Goal: Information Seeking & Learning: Learn about a topic

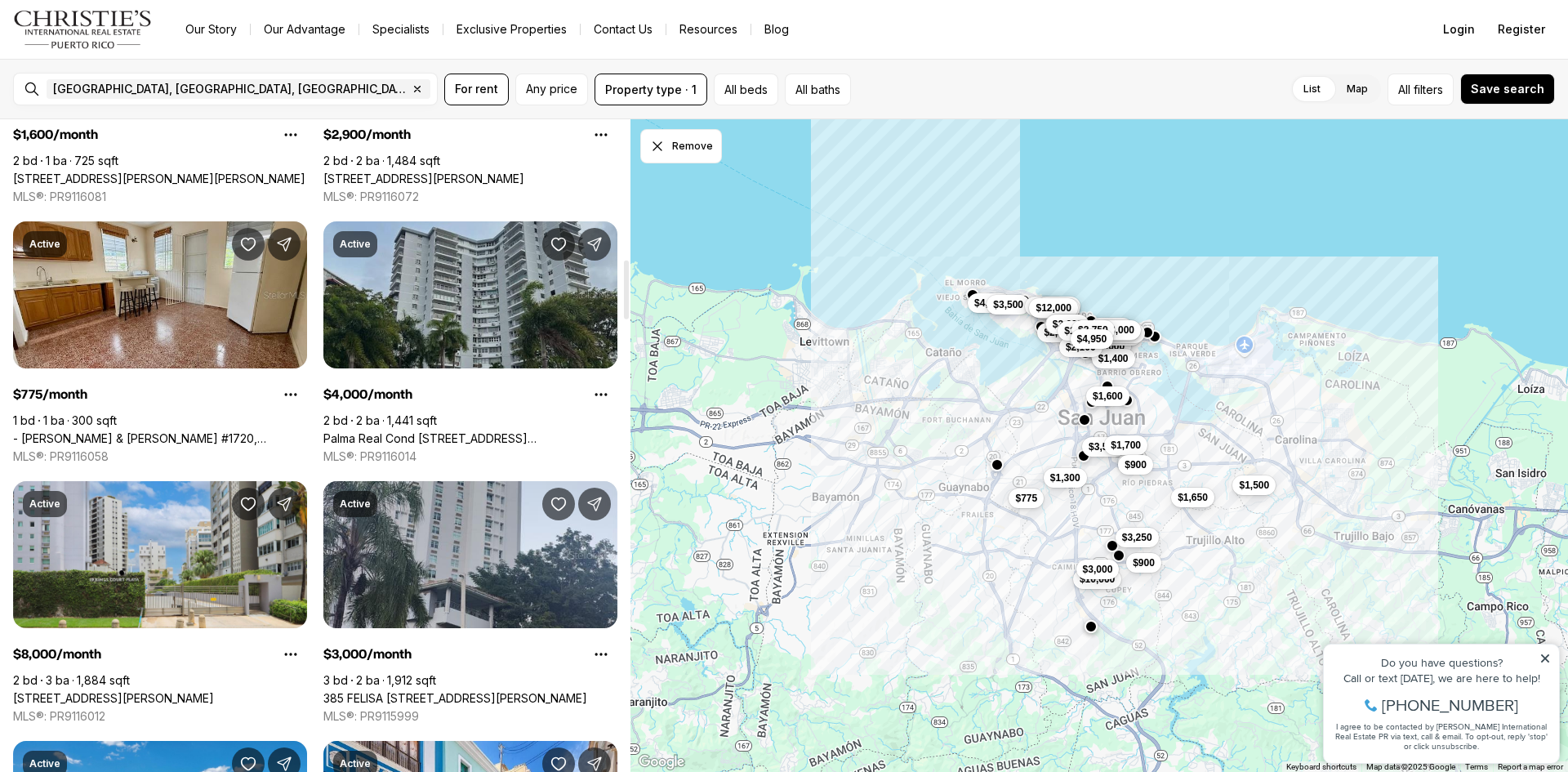
scroll to position [1553, 0]
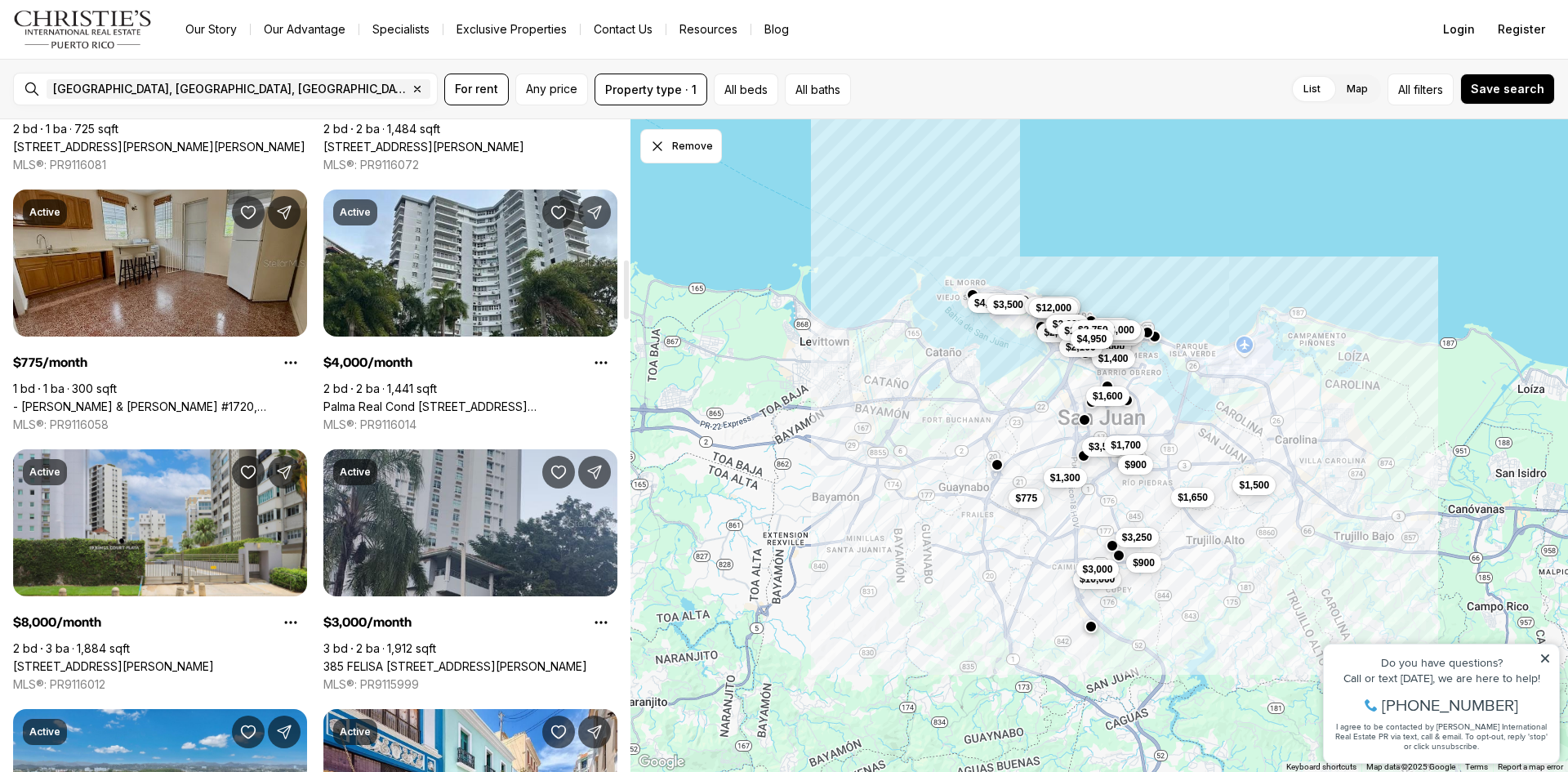
click at [186, 400] on link "- [PERSON_NAME] & [PERSON_NAME] #1720, [GEOGRAPHIC_DATA][PERSON_NAME], 00921" at bounding box center [160, 407] width 294 height 15
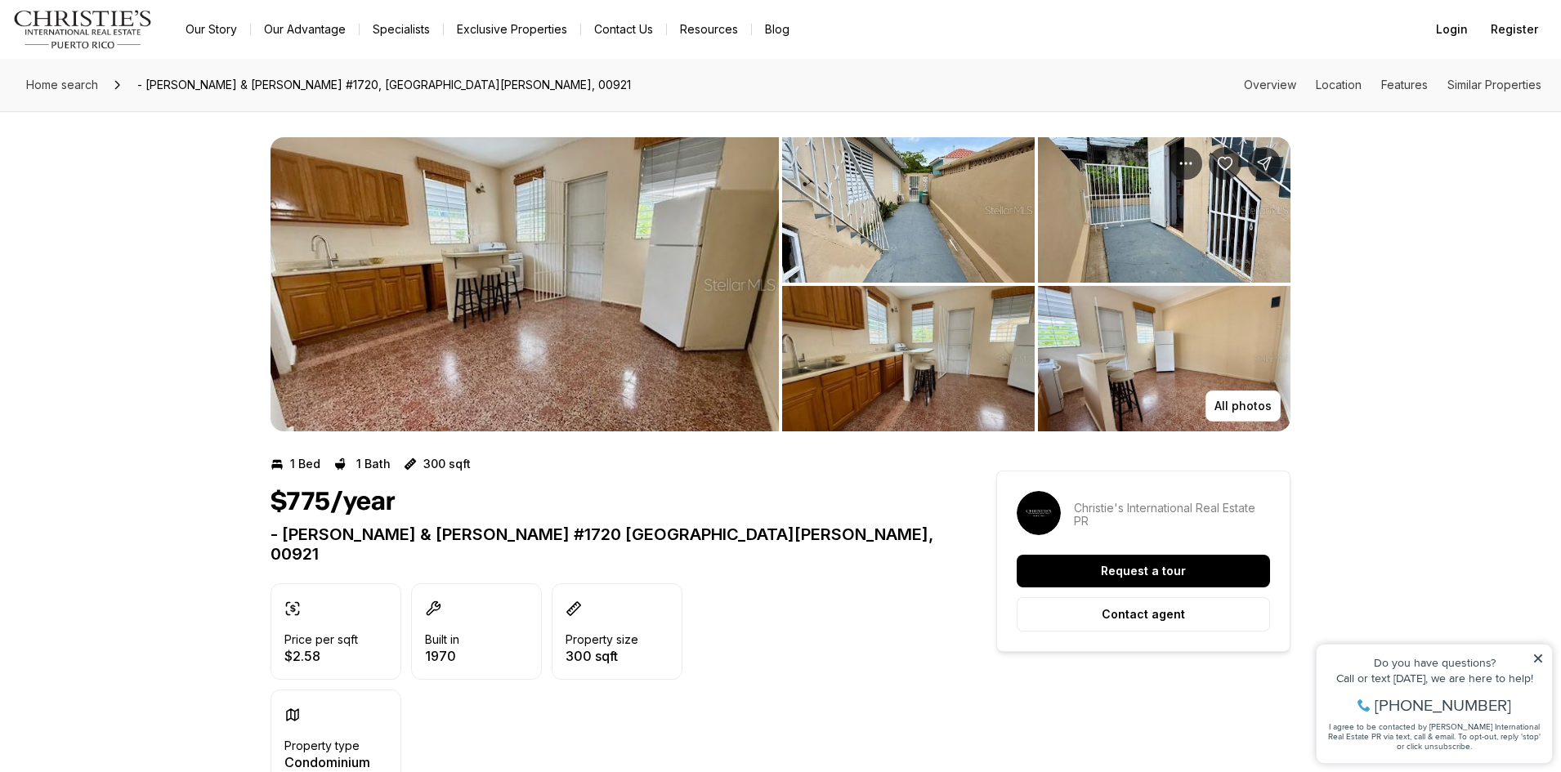
click at [641, 253] on img "View image gallery" at bounding box center [525, 284] width 508 height 294
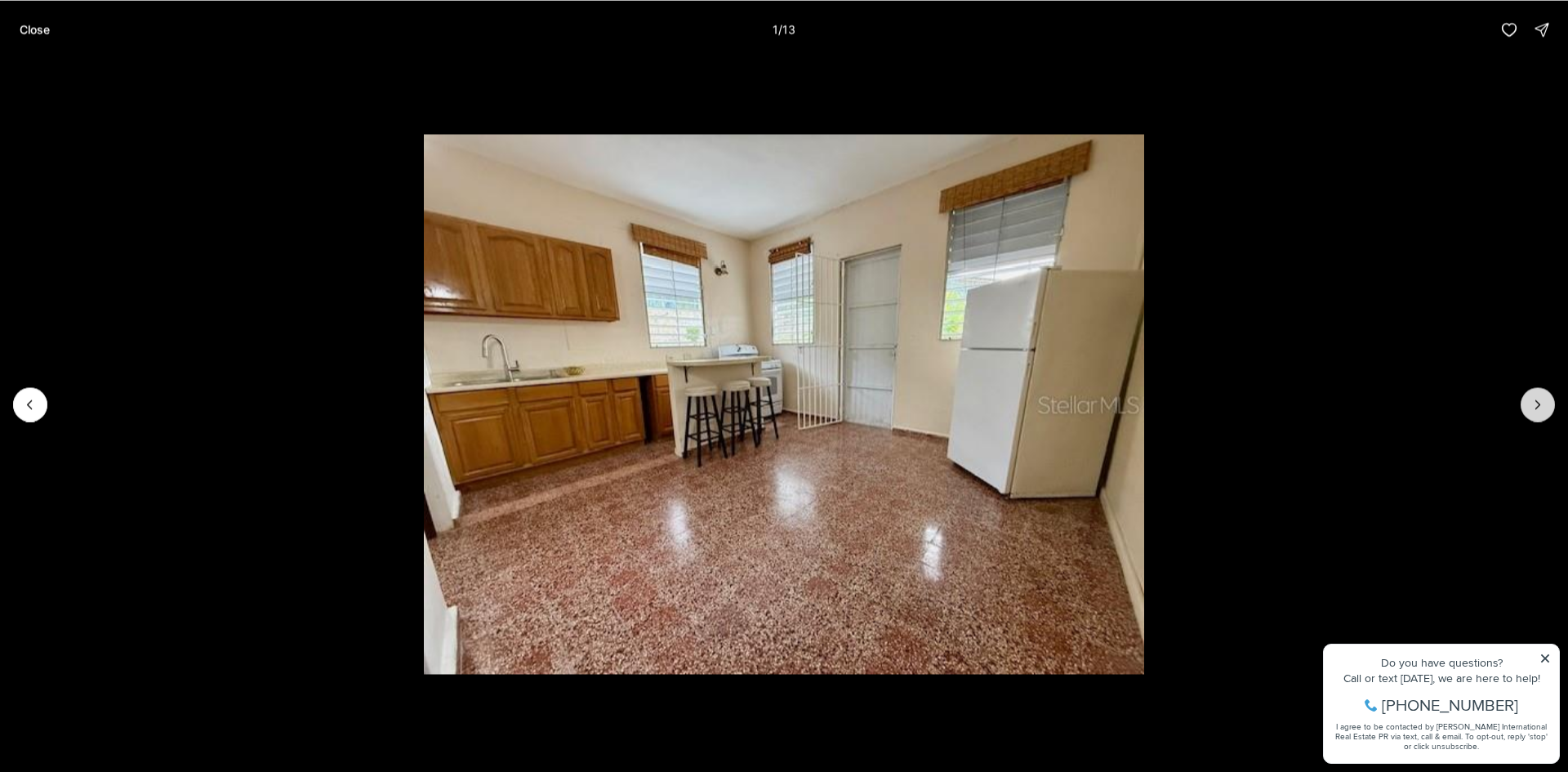
click at [1540, 405] on icon "Next slide" at bounding box center [1539, 405] width 4 height 8
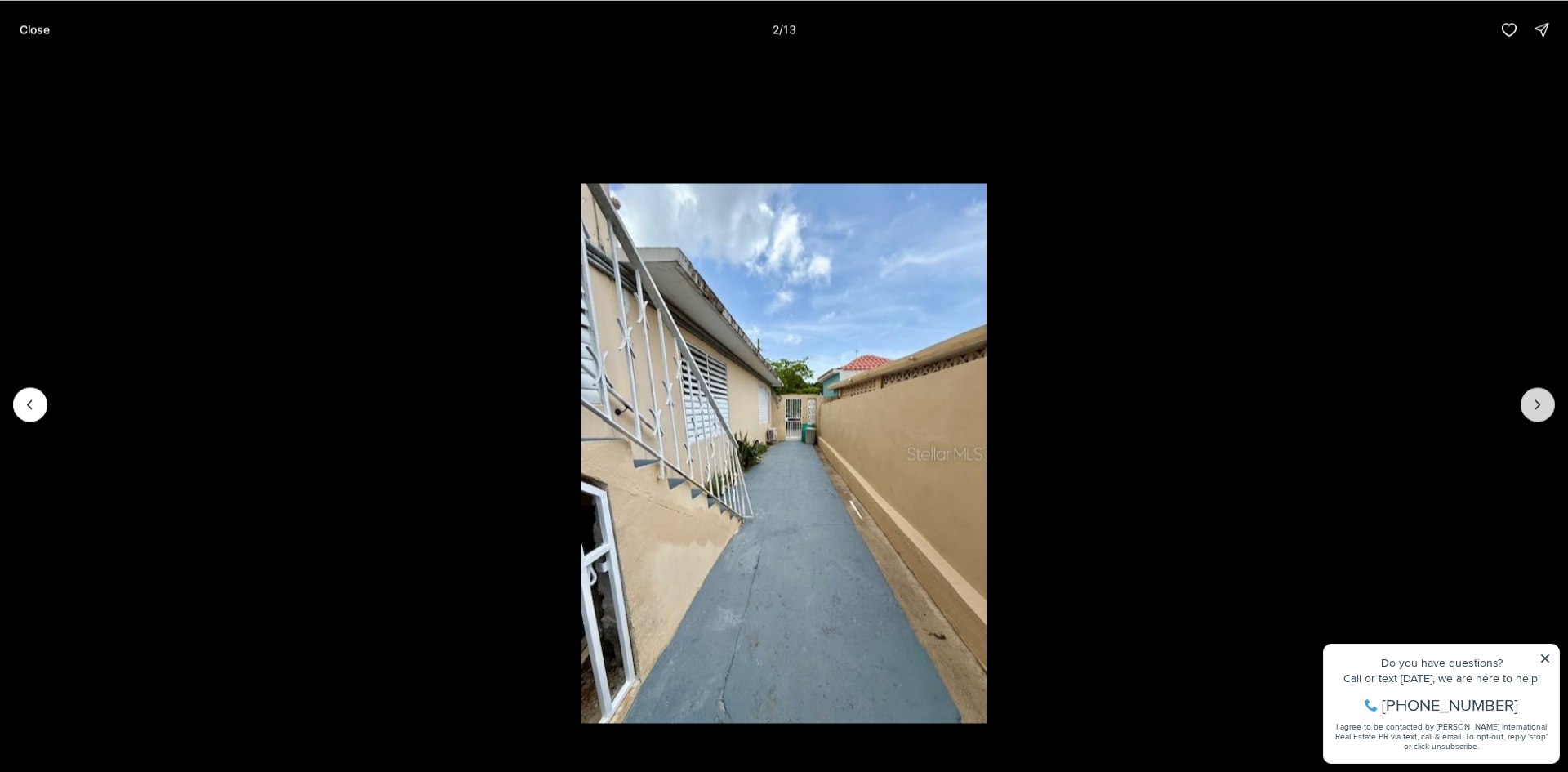
click at [1540, 405] on icon "Next slide" at bounding box center [1539, 405] width 4 height 8
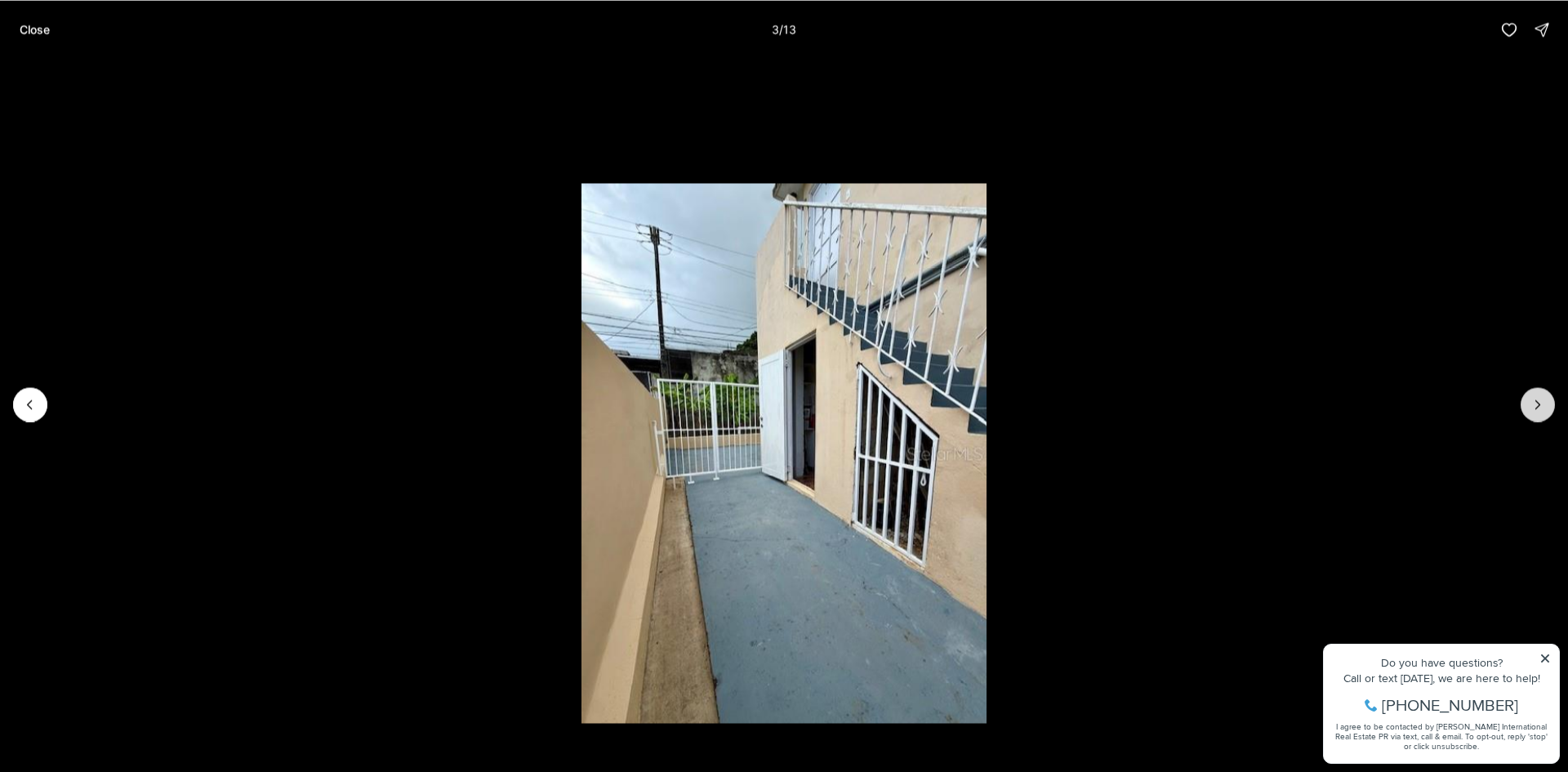
click at [1540, 405] on icon "Next slide" at bounding box center [1539, 405] width 4 height 8
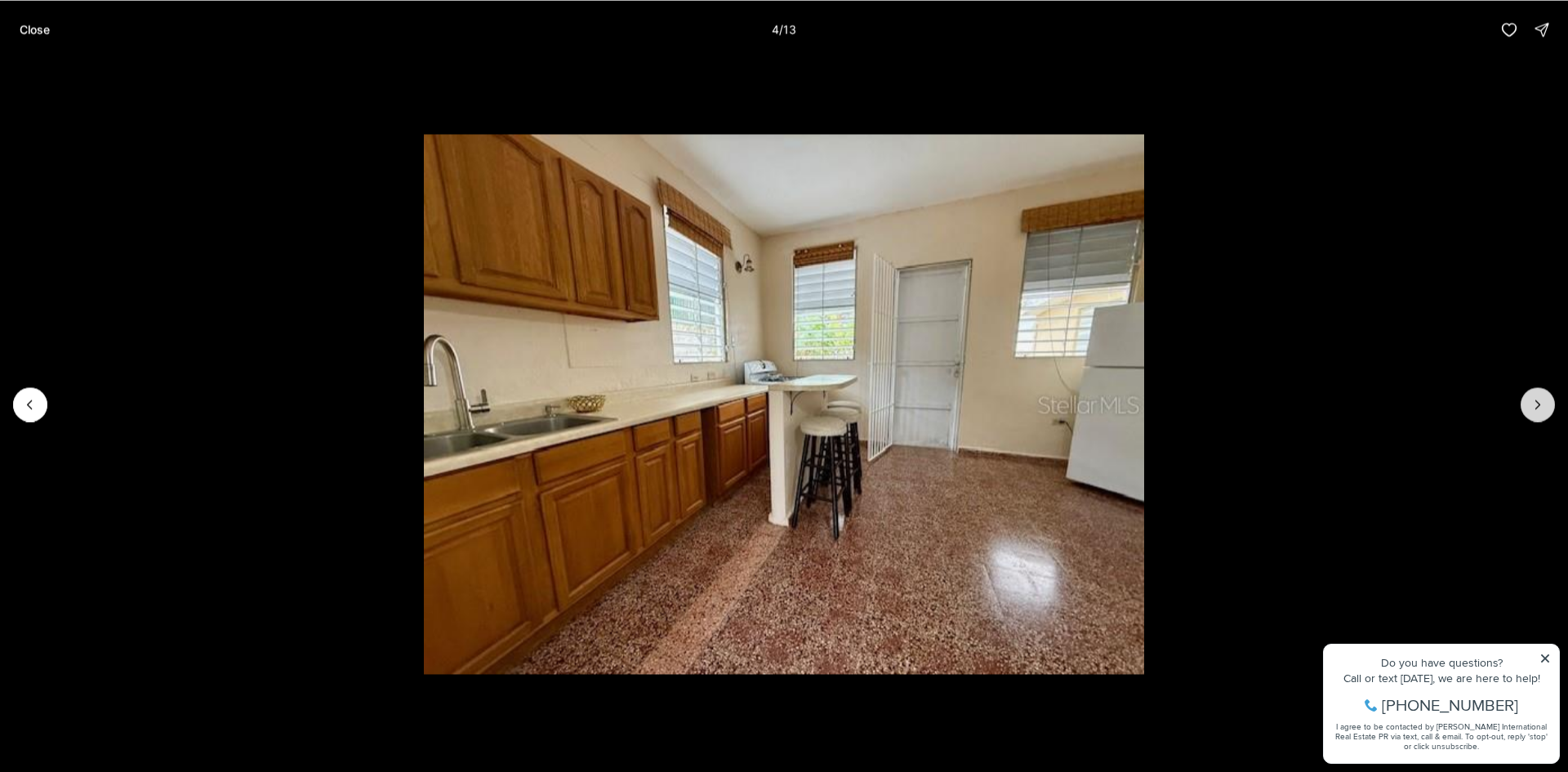
click at [1538, 405] on icon "Next slide" at bounding box center [1538, 404] width 16 height 16
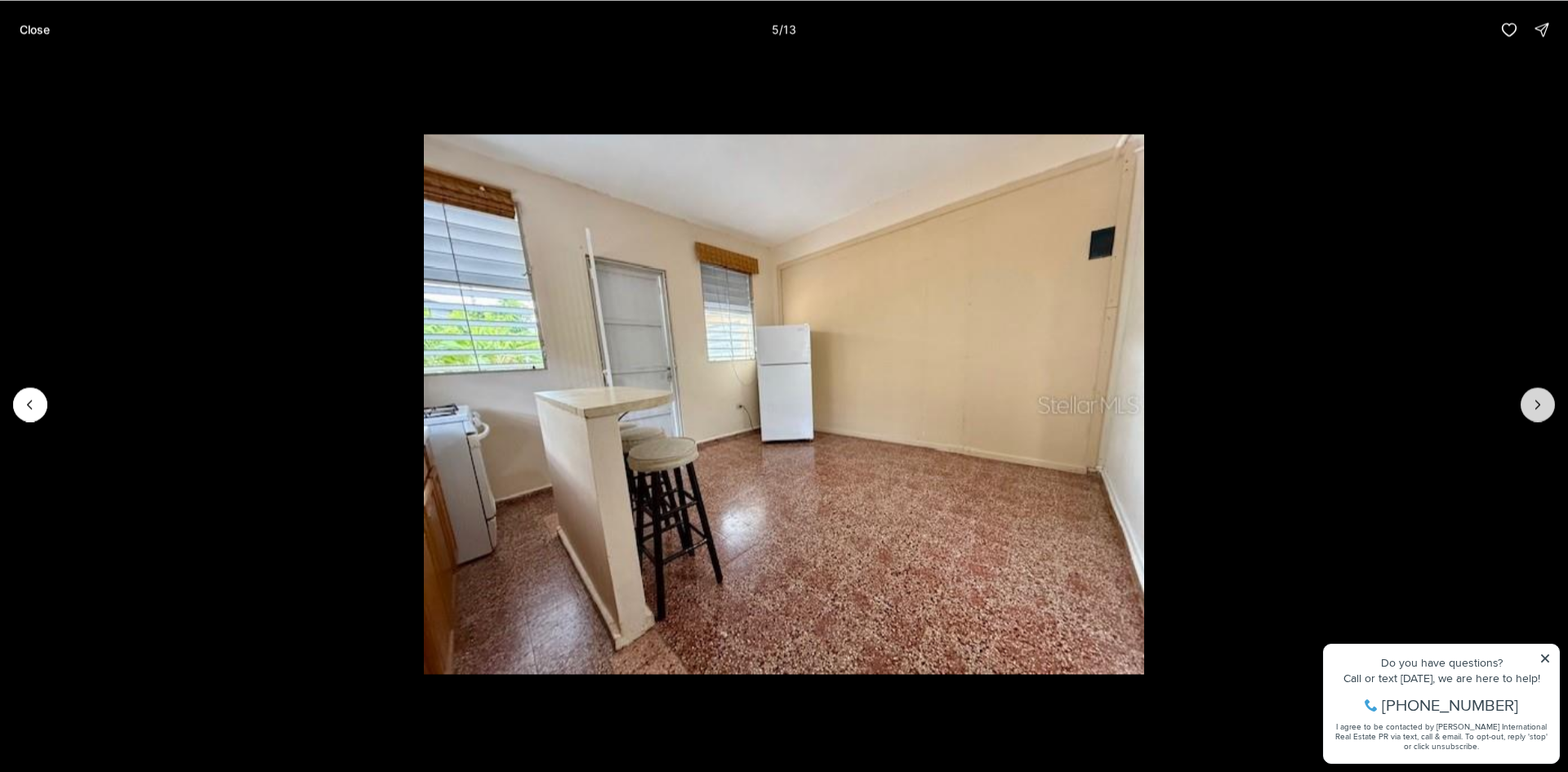
click at [1538, 405] on icon "Next slide" at bounding box center [1538, 404] width 16 height 16
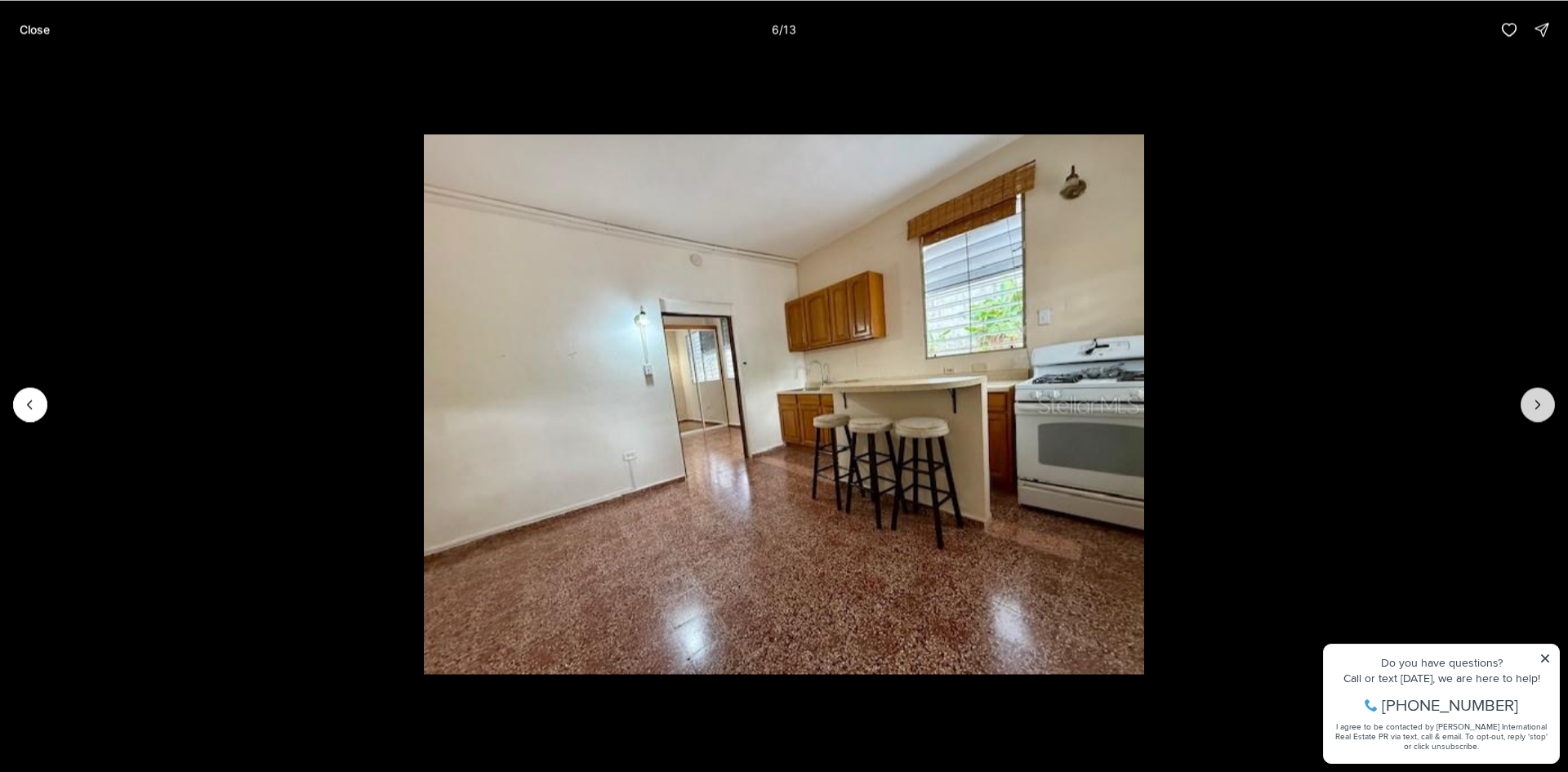
click at [1538, 405] on icon "Next slide" at bounding box center [1538, 404] width 16 height 16
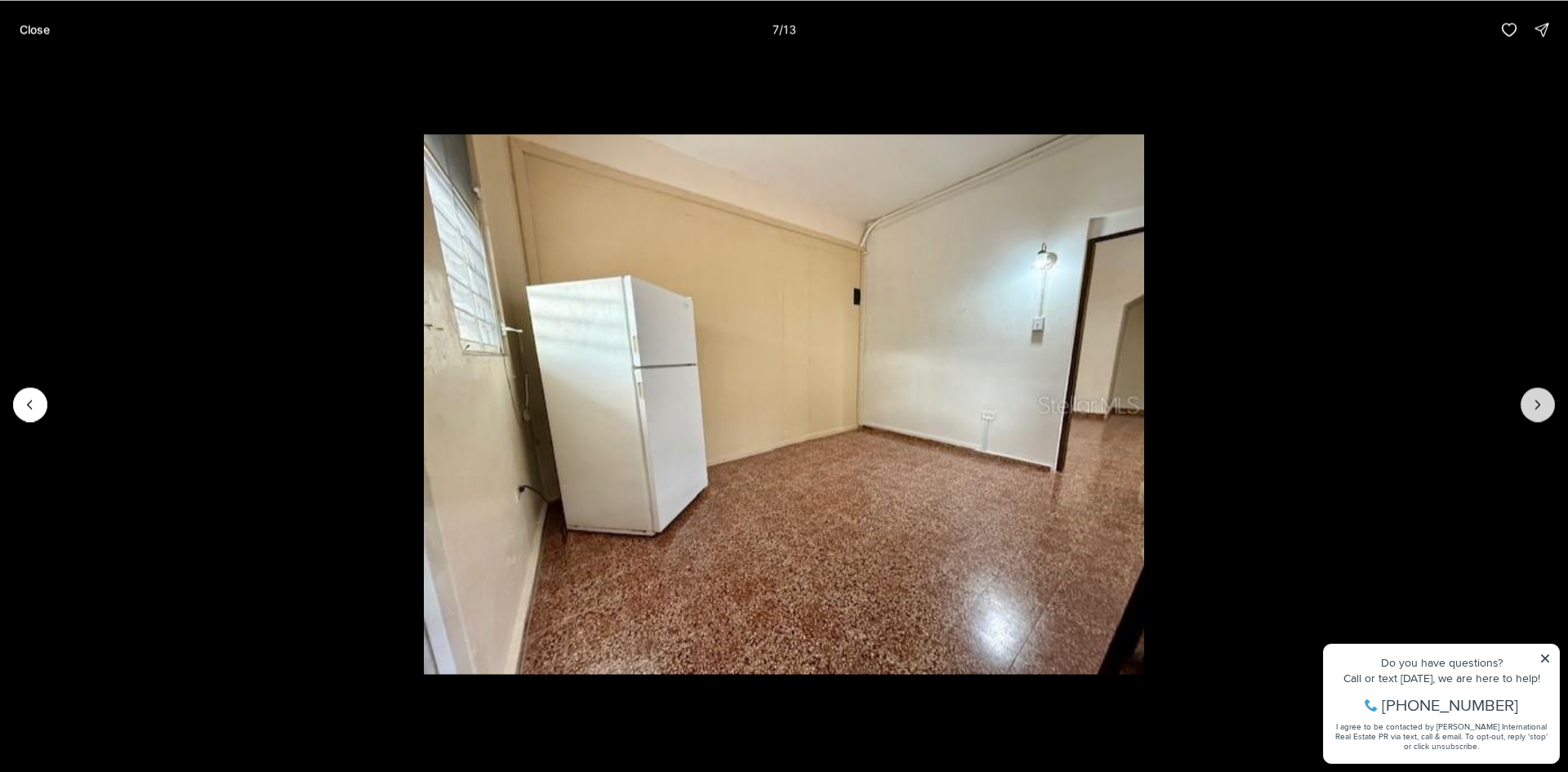
click at [1538, 405] on icon "Next slide" at bounding box center [1538, 404] width 16 height 16
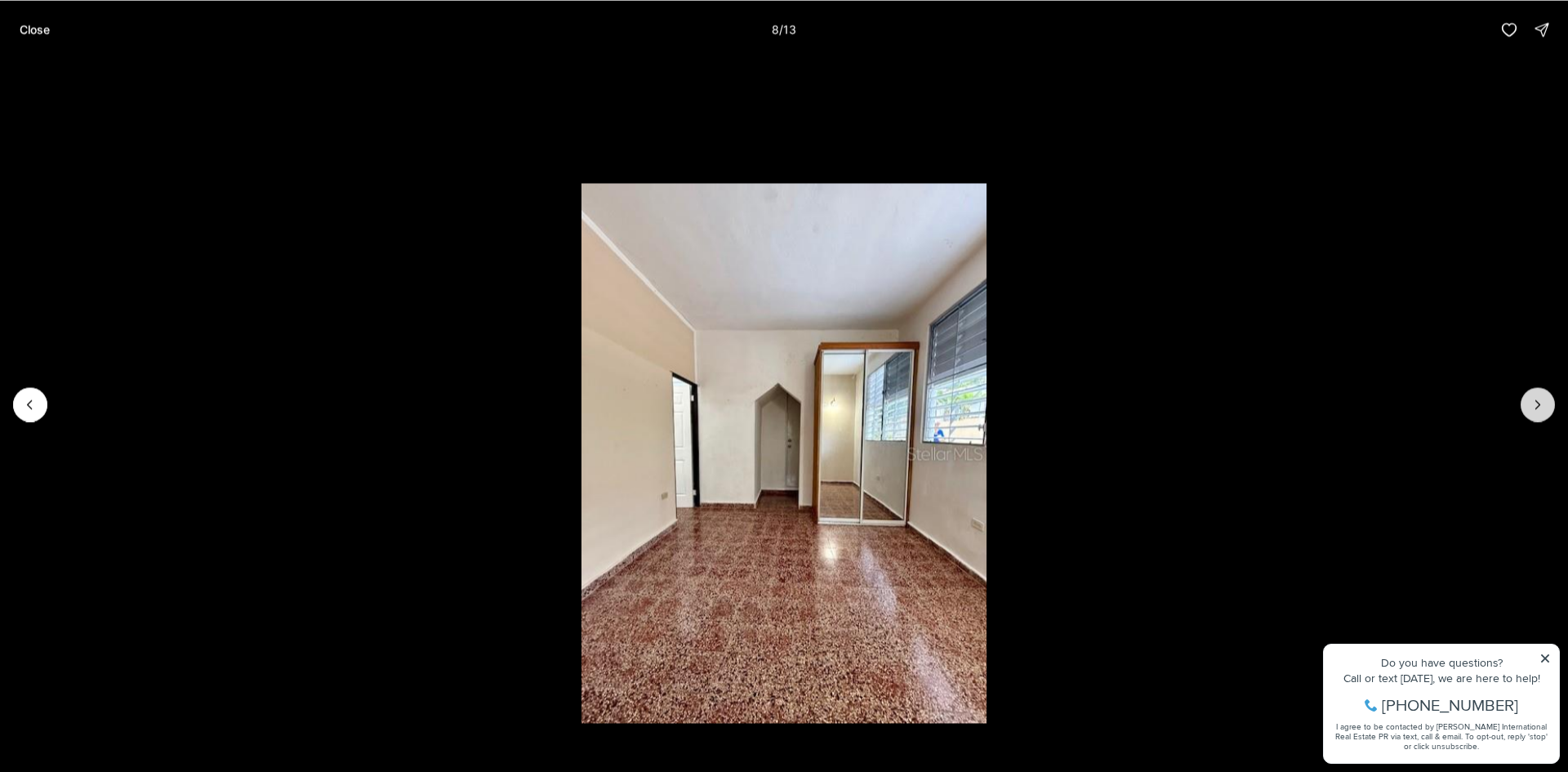
click at [1538, 405] on icon "Next slide" at bounding box center [1538, 404] width 16 height 16
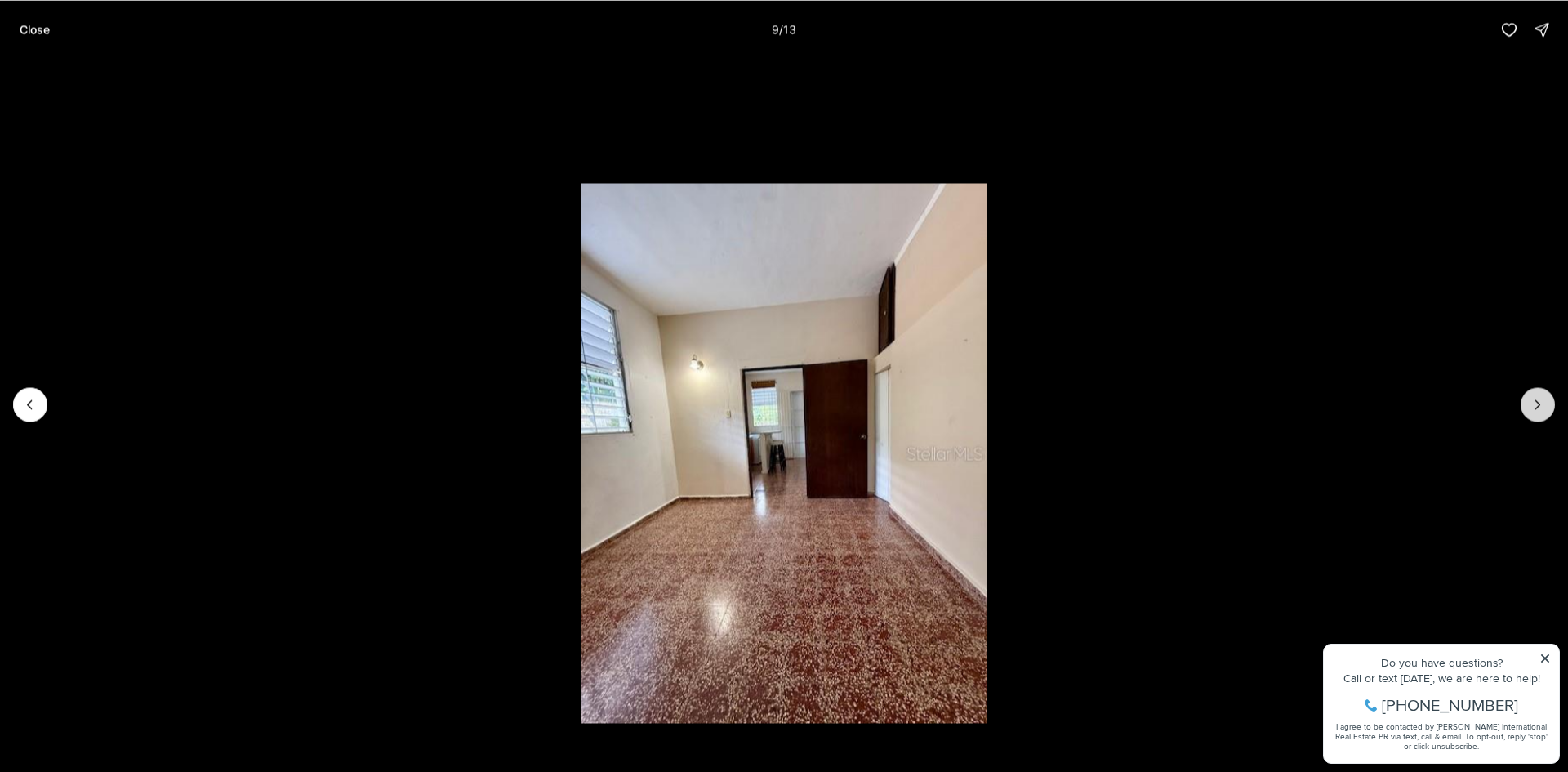
click at [1538, 405] on icon "Next slide" at bounding box center [1538, 404] width 16 height 16
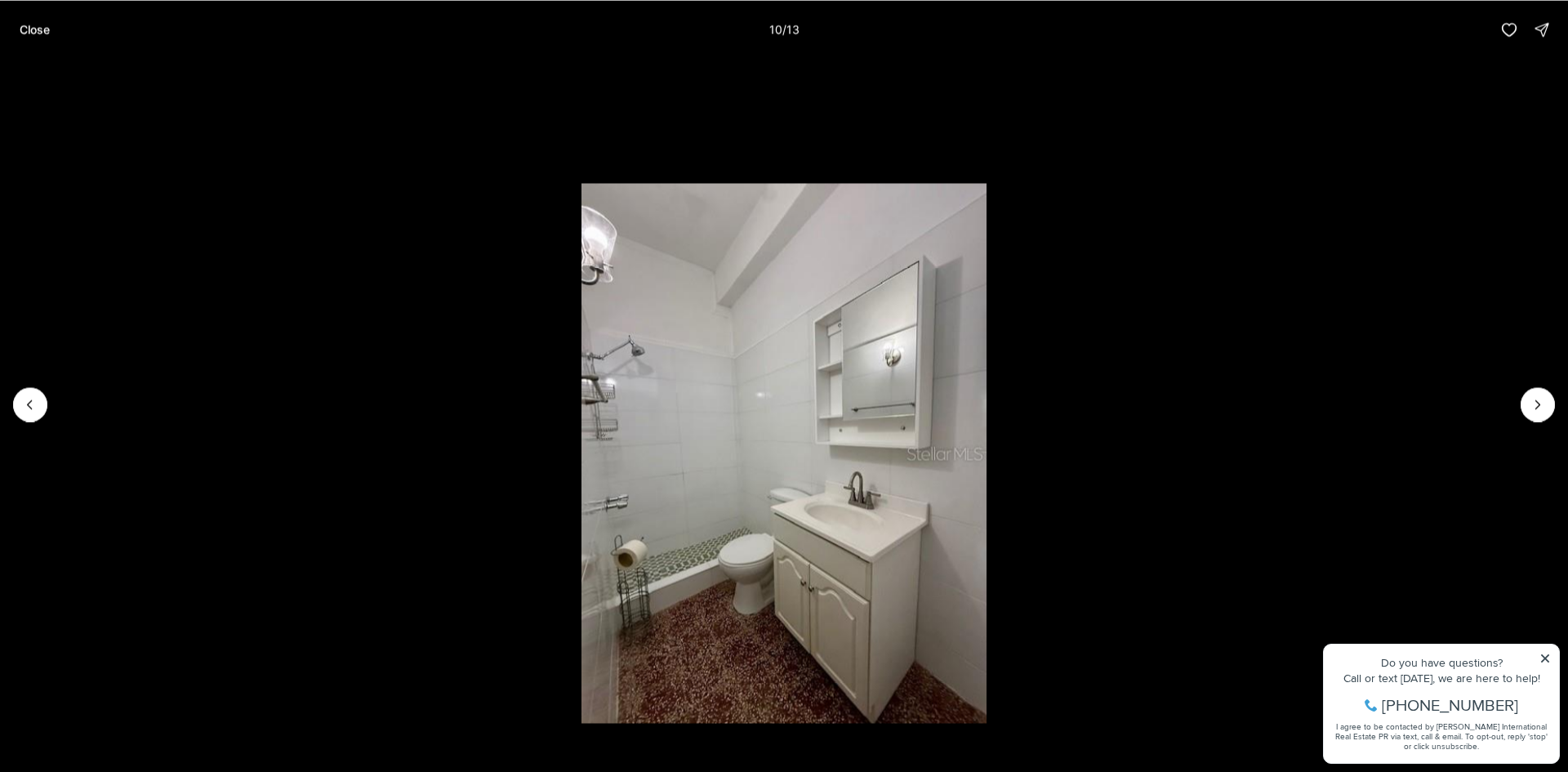
click at [250, 441] on li "10 of 13" at bounding box center [784, 404] width 1568 height 691
drag, startPoint x: 52, startPoint y: 121, endPoint x: 41, endPoint y: 78, distance: 44.4
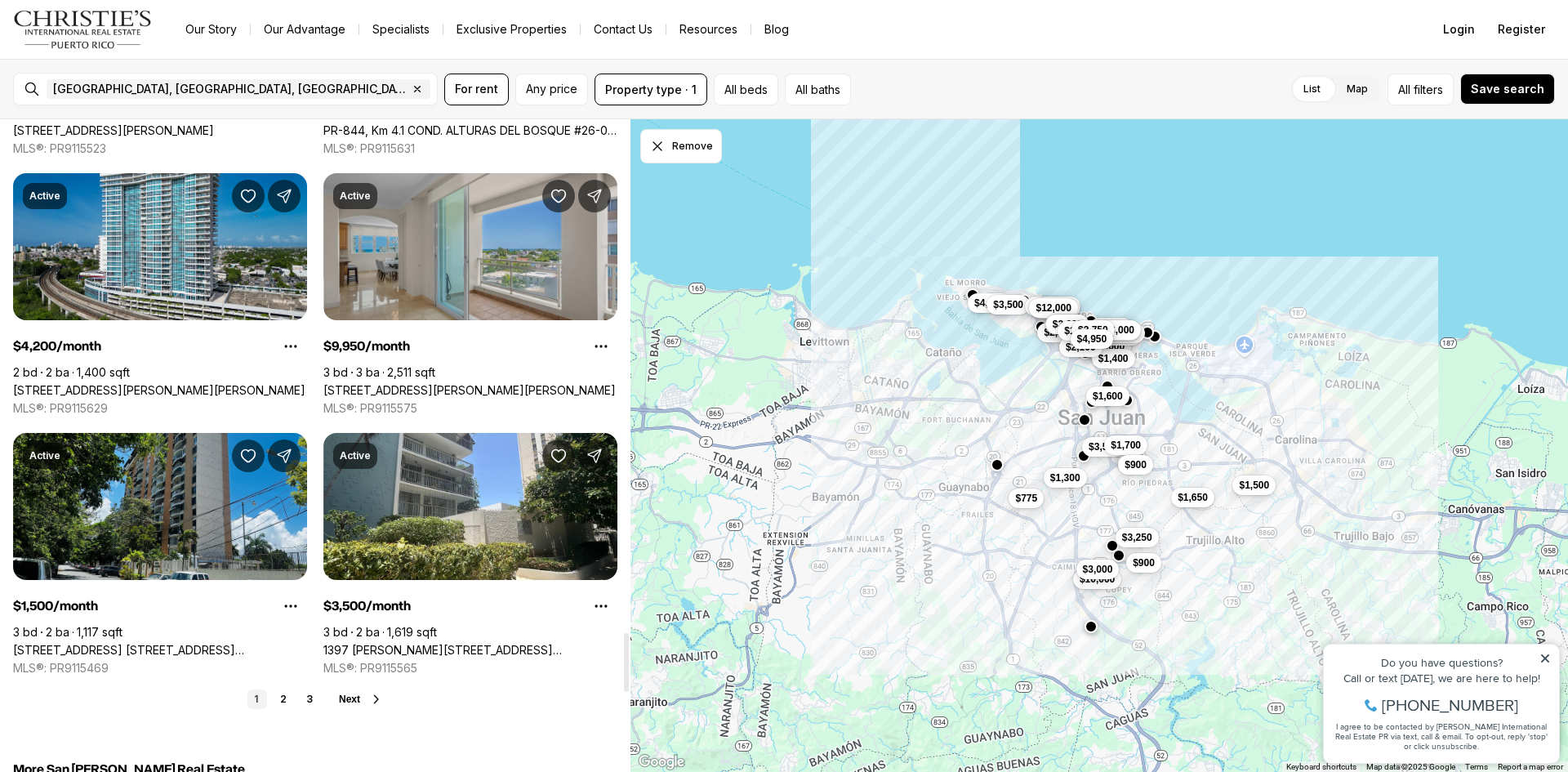
scroll to position [5885, 0]
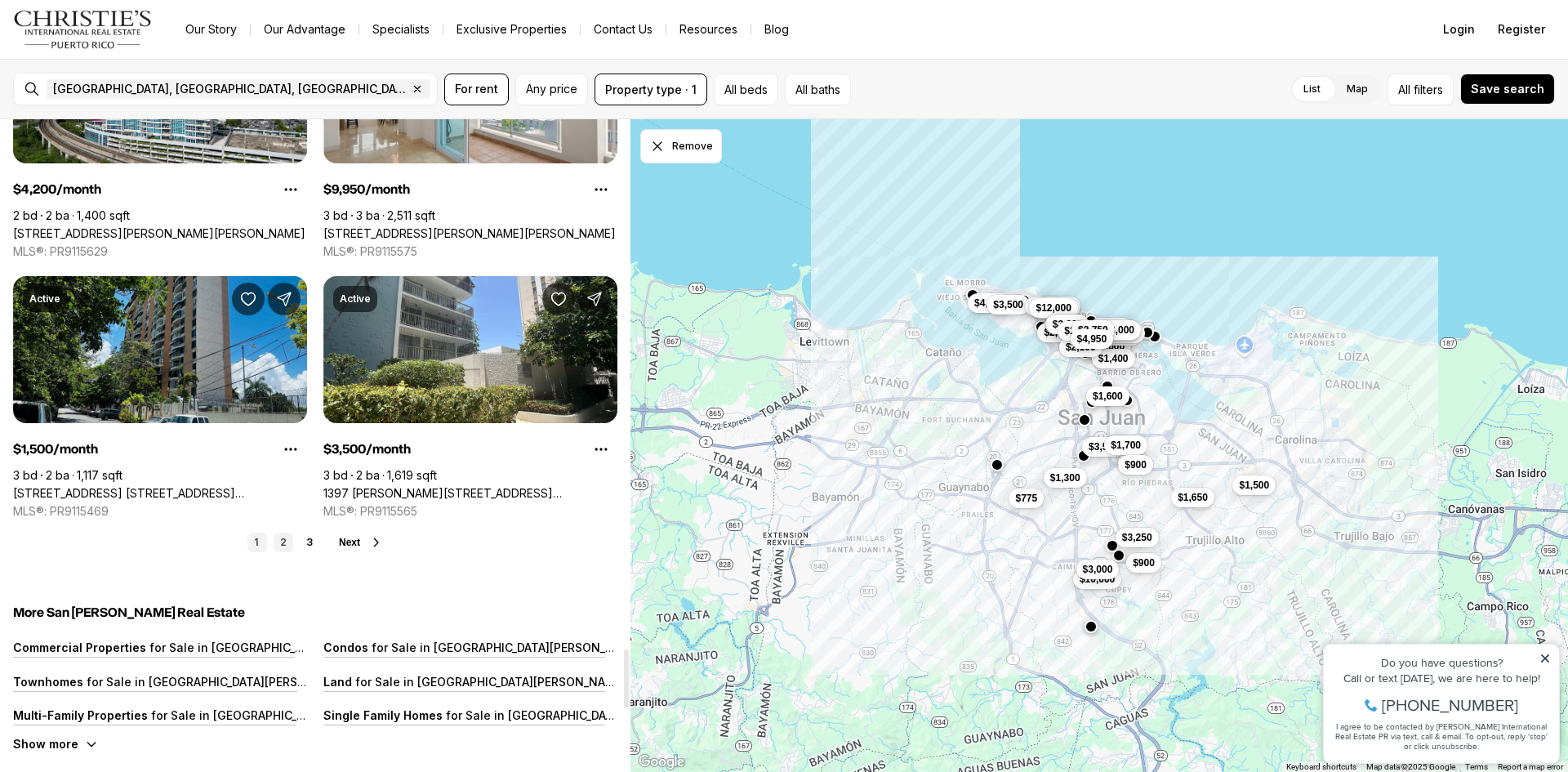
click at [284, 535] on link "2" at bounding box center [284, 543] width 20 height 20
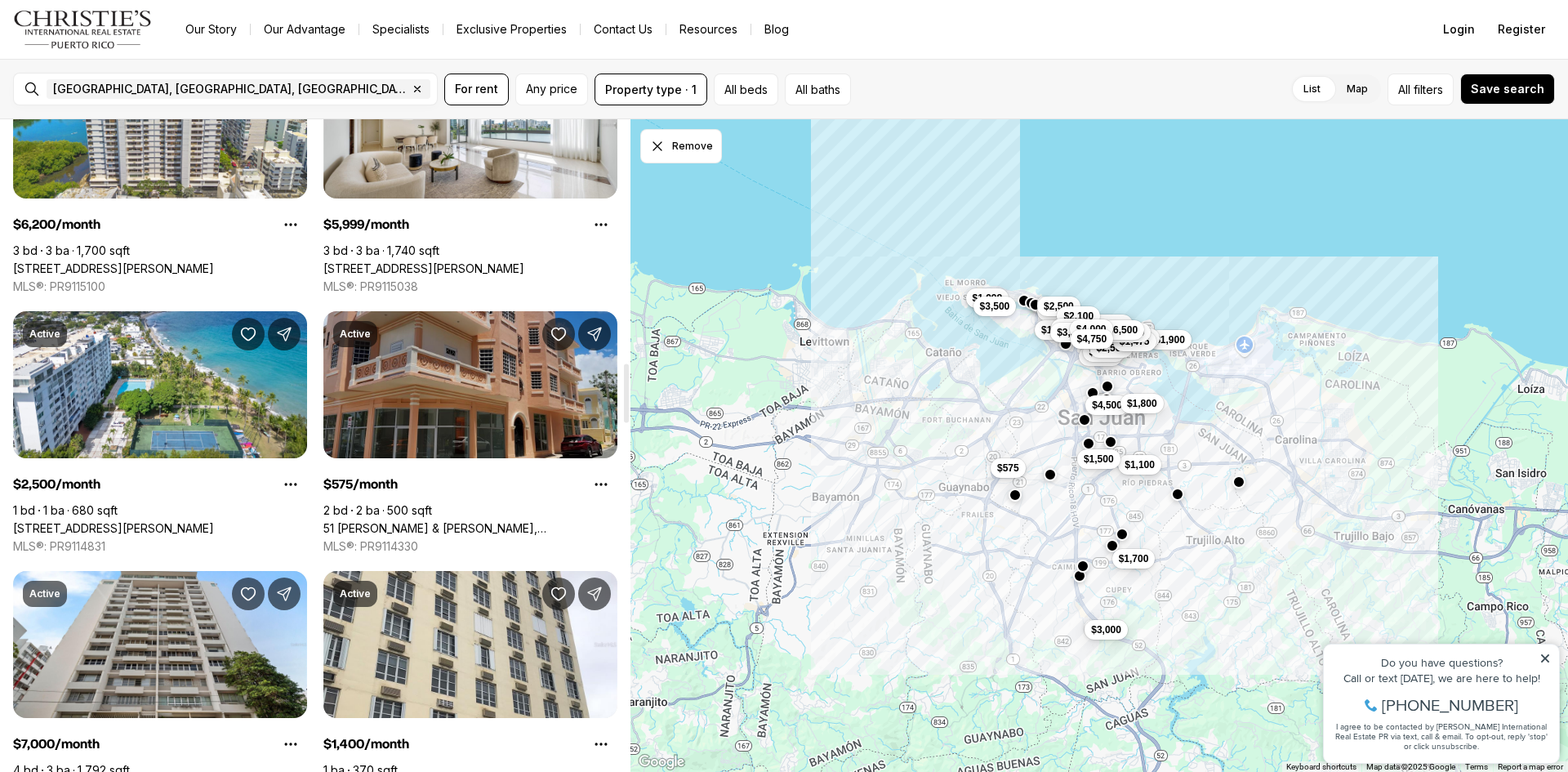
scroll to position [2697, 0]
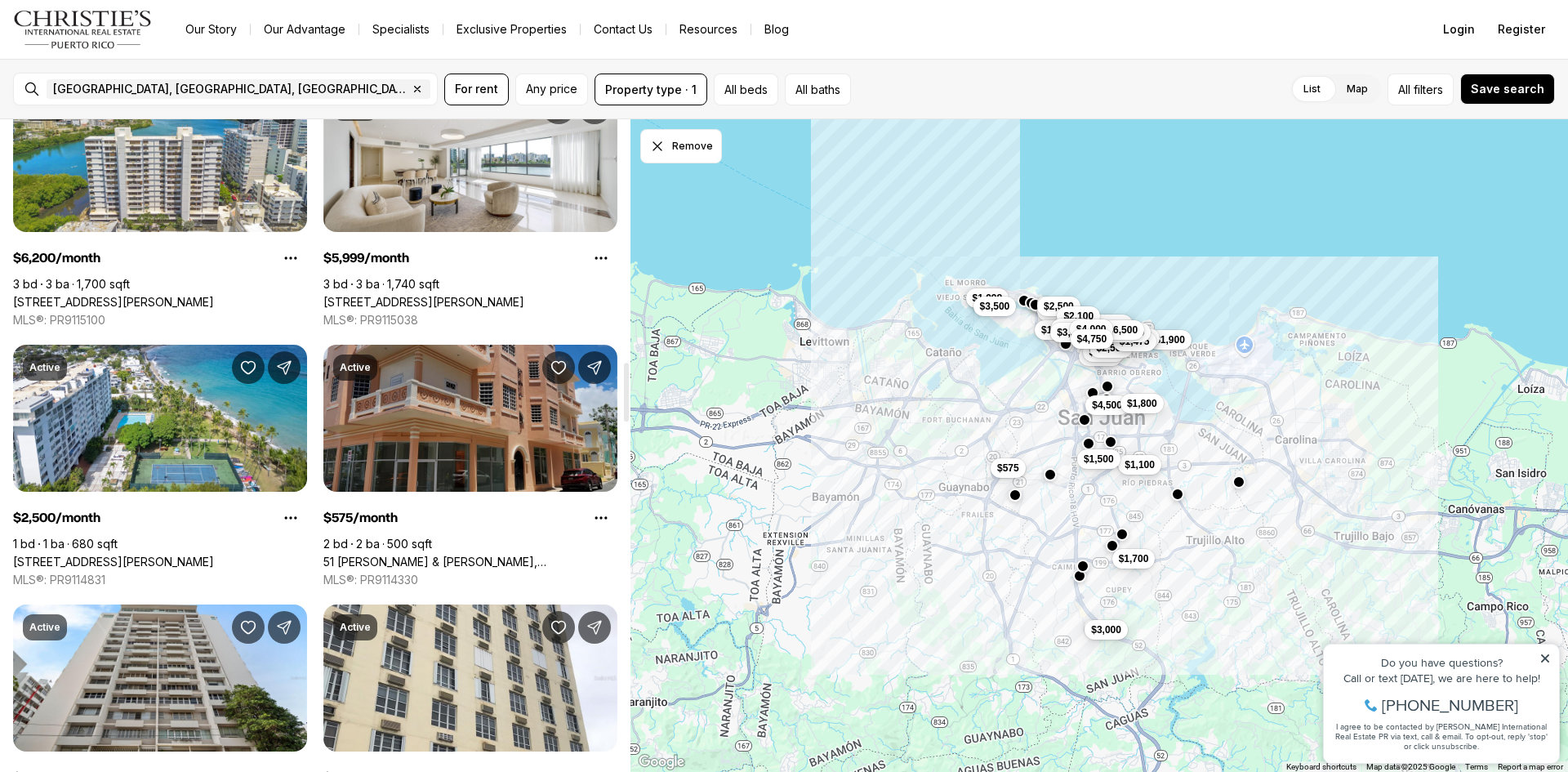
click at [504, 555] on link "51 PILAR & BRAUMBAUGH, SAN JUAN PR, 00921" at bounding box center [471, 562] width 294 height 15
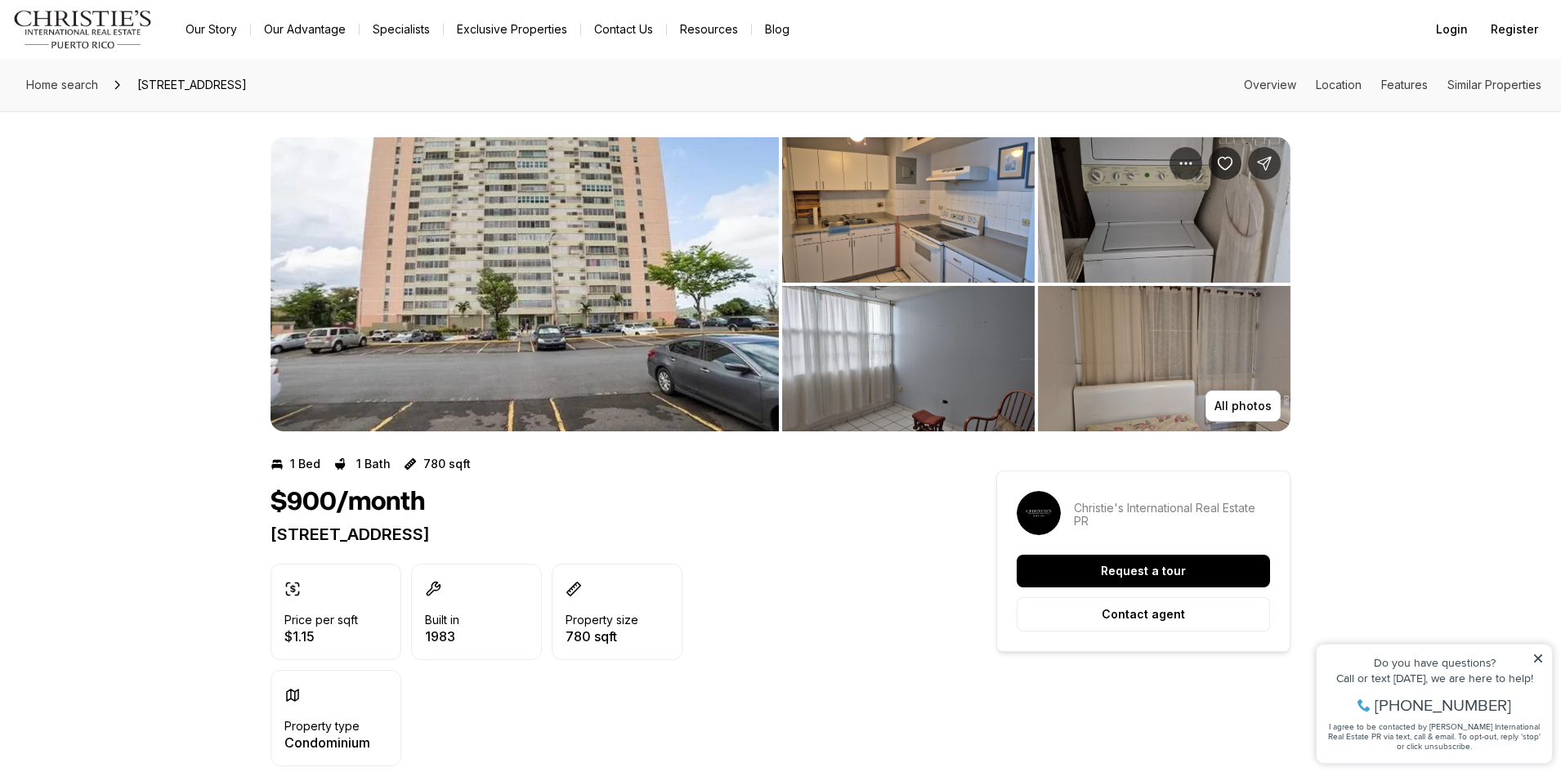
click at [880, 202] on img "View image gallery" at bounding box center [908, 209] width 253 height 145
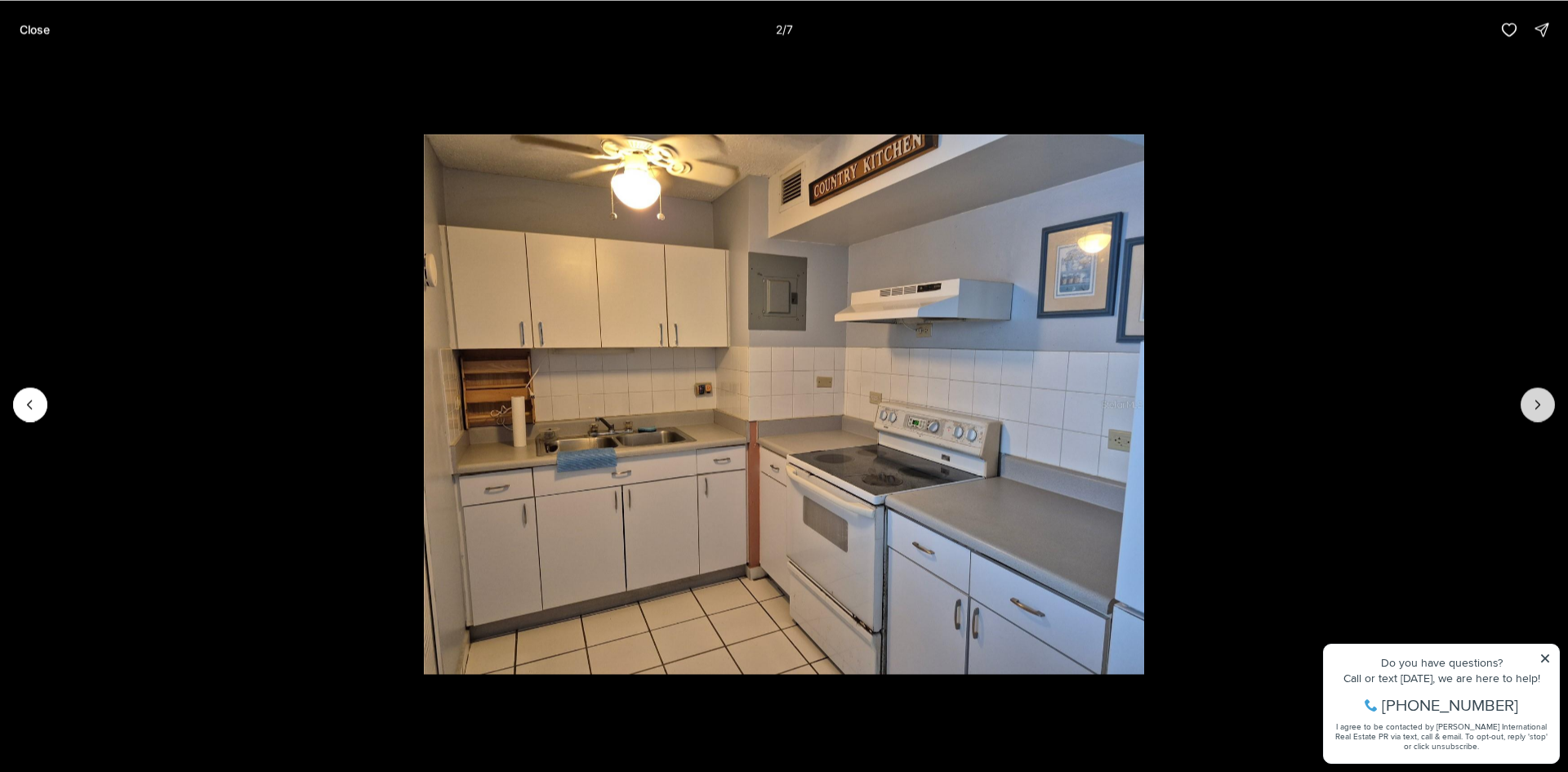
click at [1536, 402] on icon "Next slide" at bounding box center [1538, 404] width 16 height 16
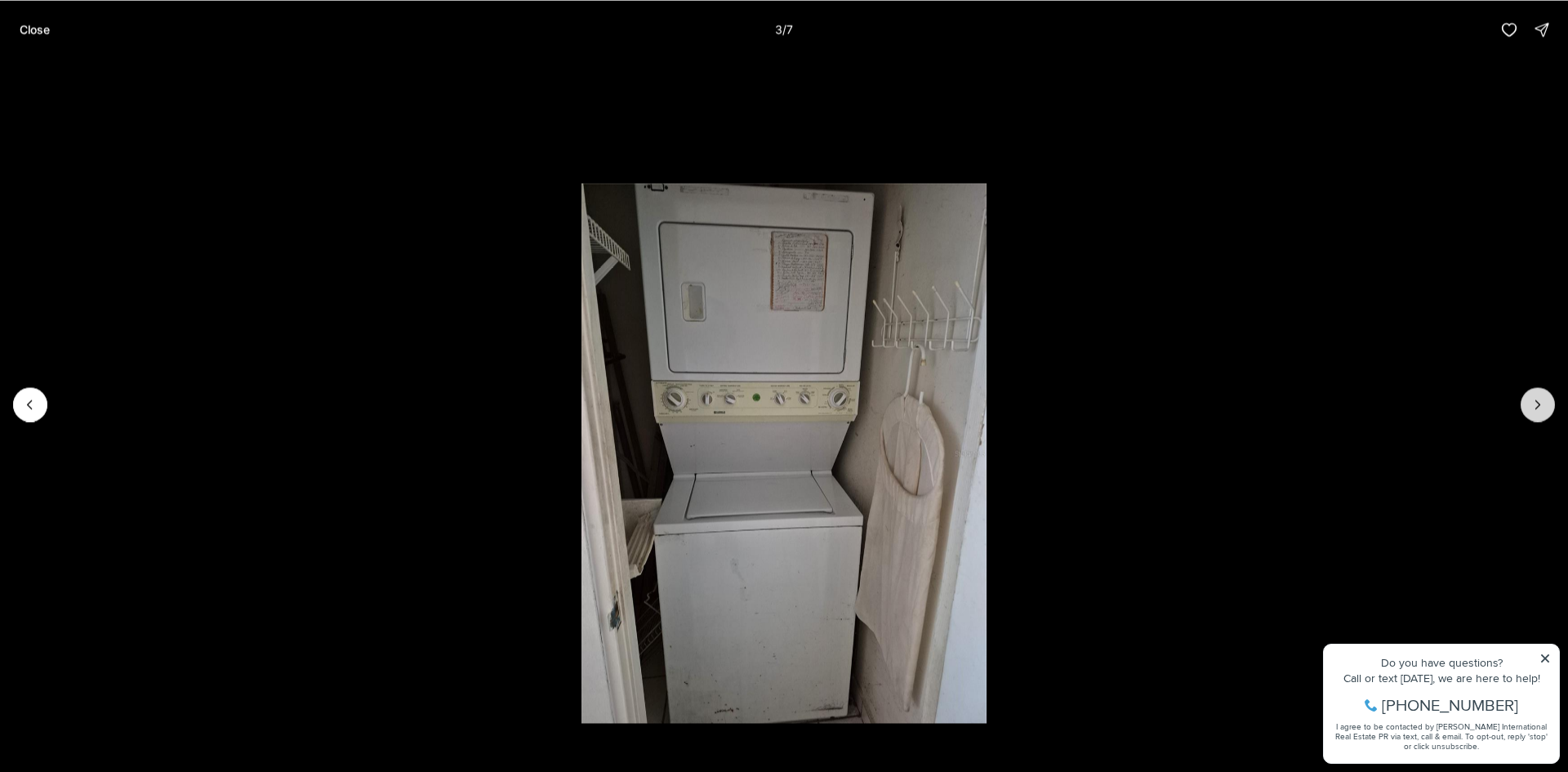
click at [1533, 407] on icon "Next slide" at bounding box center [1538, 404] width 16 height 16
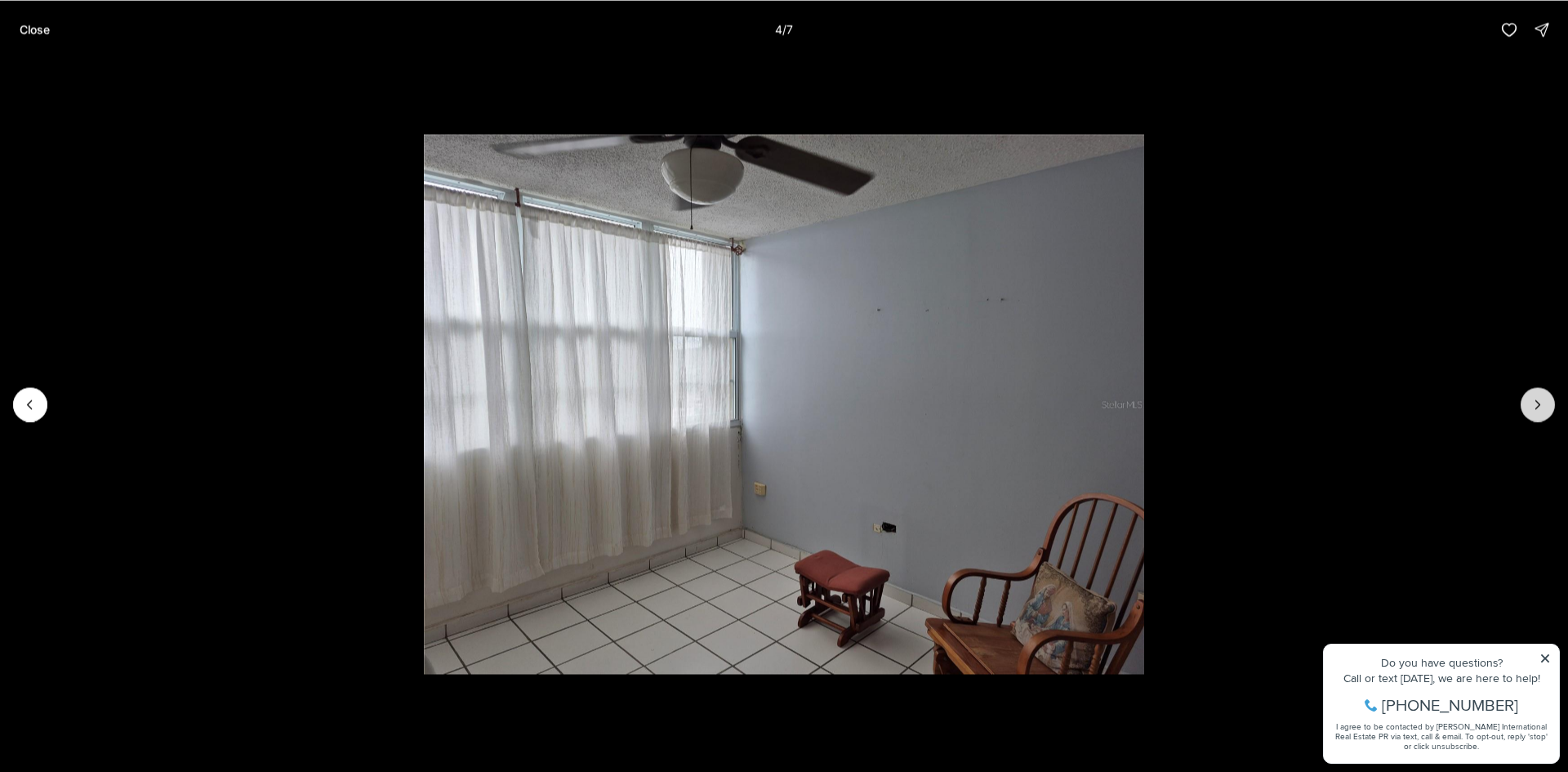
click at [1525, 415] on button "Next slide" at bounding box center [1538, 404] width 34 height 34
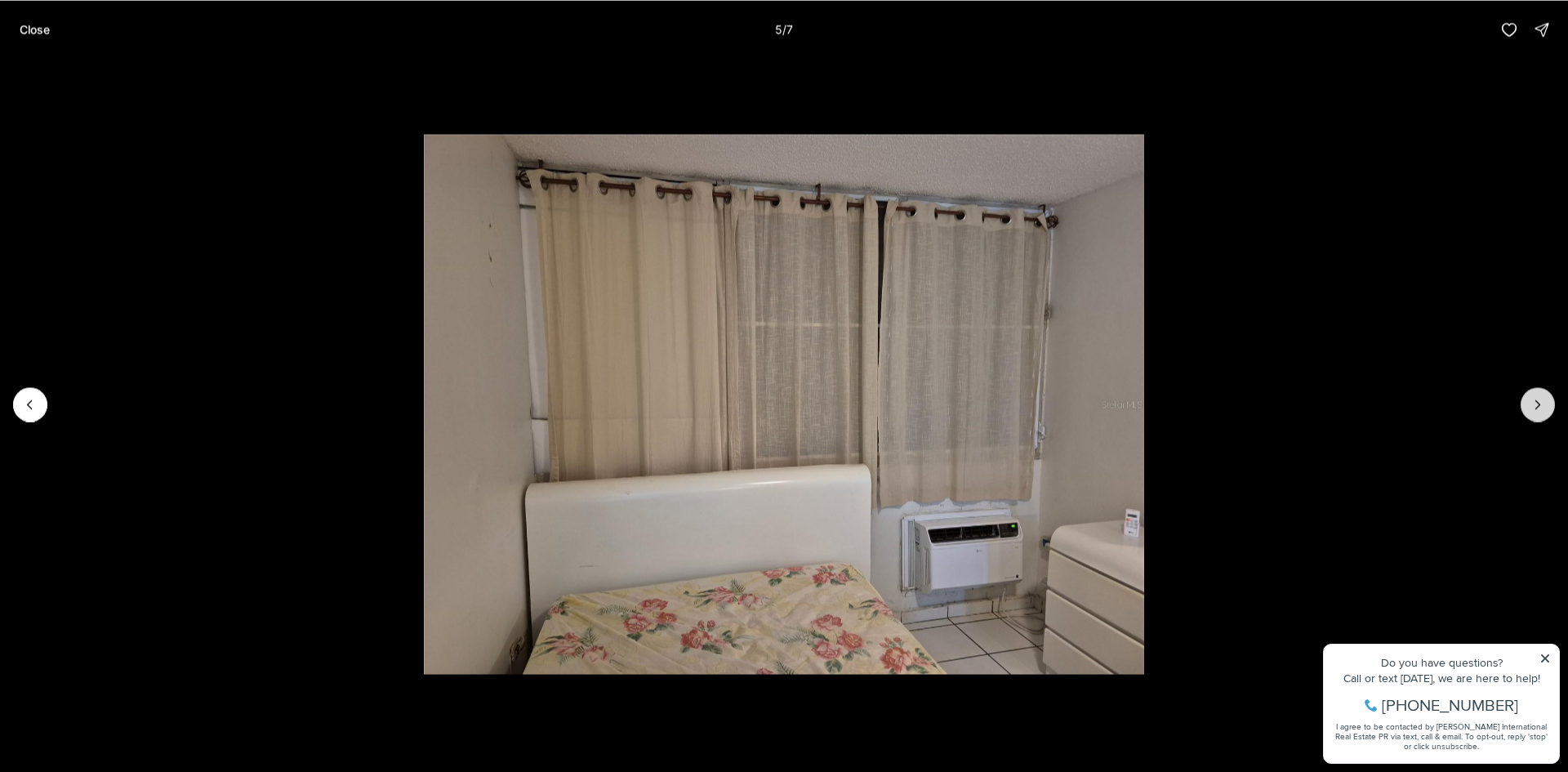
click at [1525, 405] on button "Next slide" at bounding box center [1538, 404] width 34 height 34
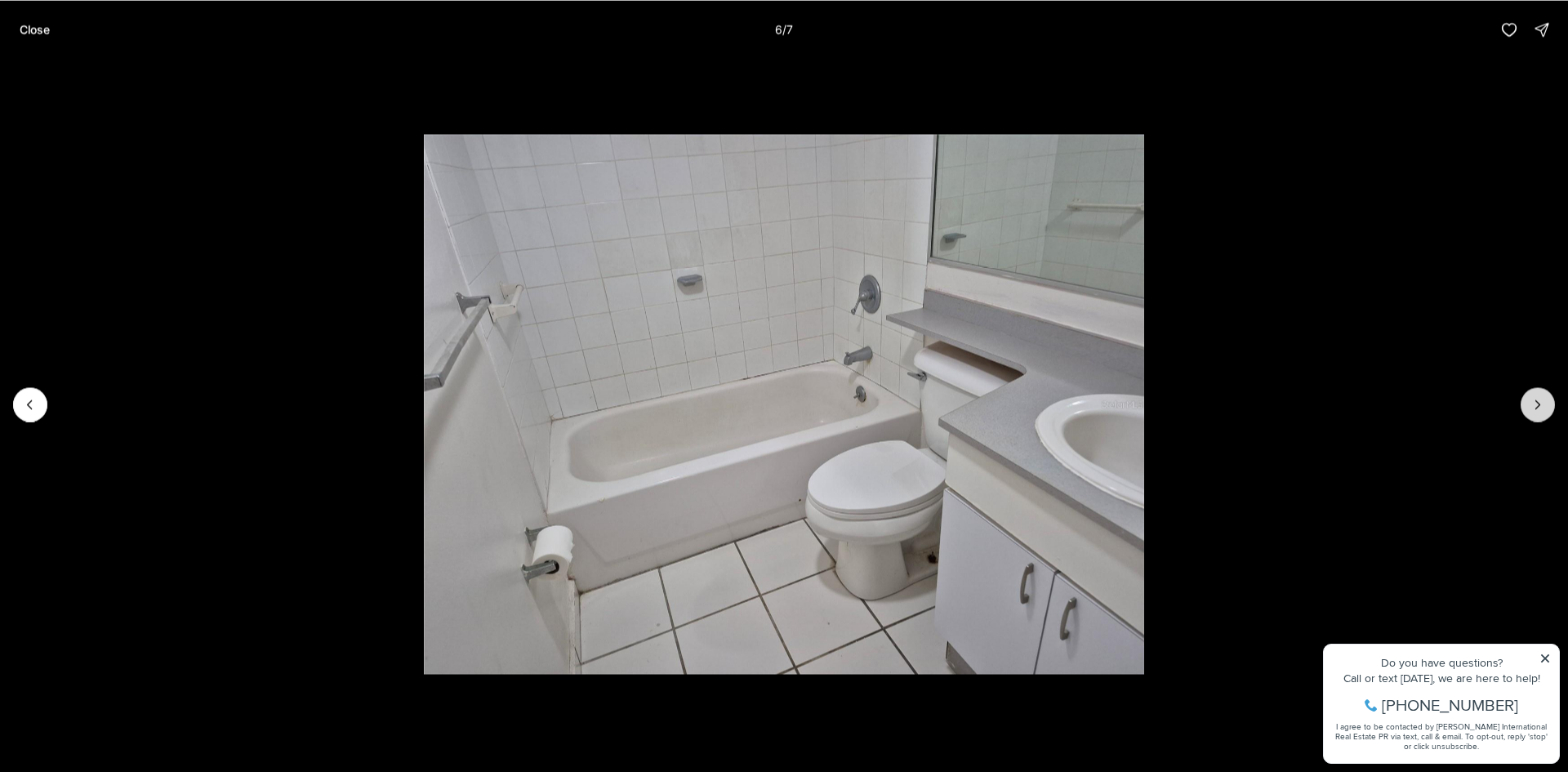
click at [1524, 406] on button "Next slide" at bounding box center [1538, 404] width 34 height 34
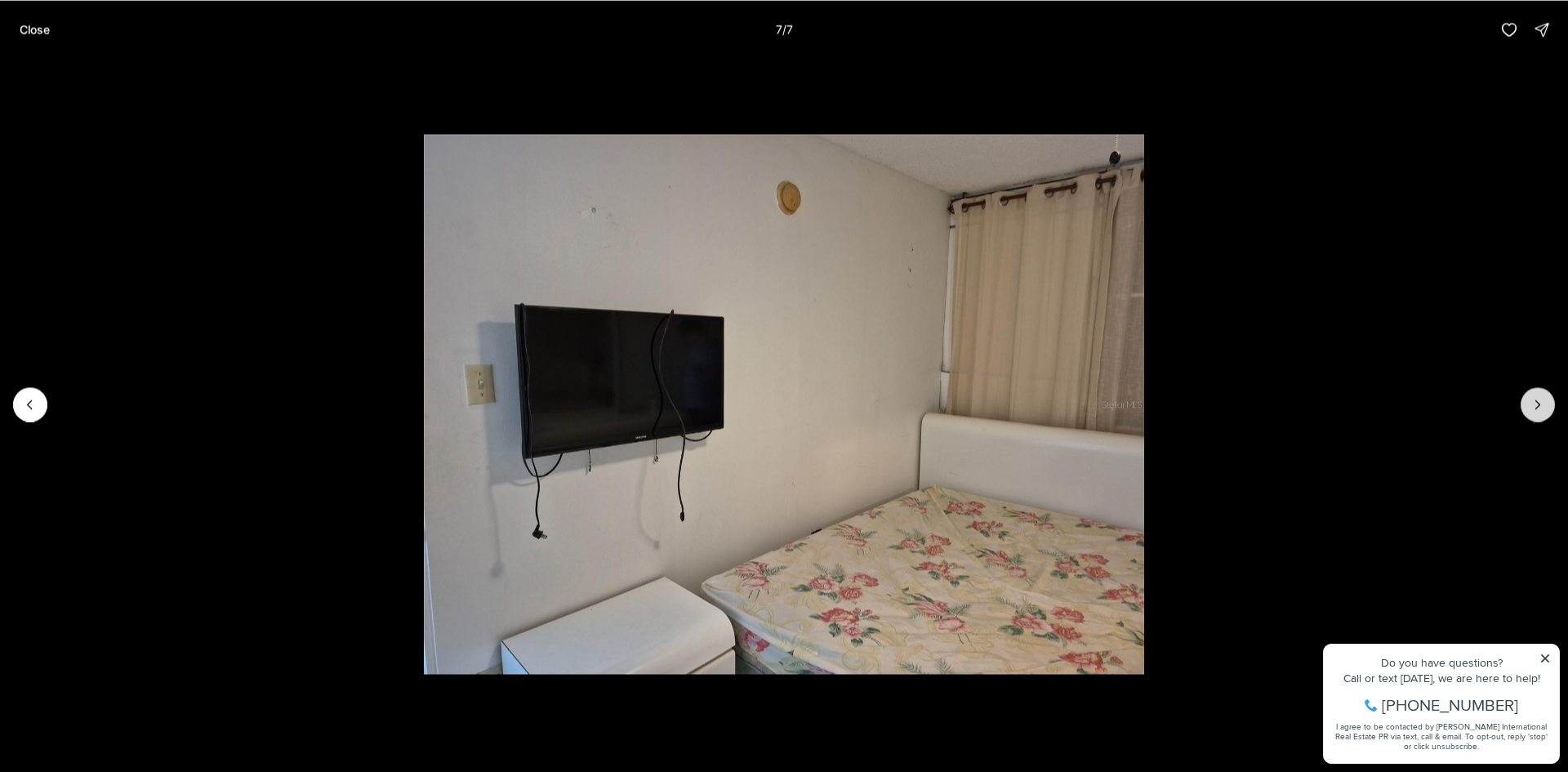
click at [1524, 406] on div at bounding box center [1538, 404] width 34 height 34
click at [1529, 403] on div at bounding box center [1538, 404] width 34 height 34
click at [1538, 404] on div at bounding box center [1538, 404] width 34 height 34
drag, startPoint x: 1381, startPoint y: 266, endPoint x: 1384, endPoint y: 250, distance: 16.3
click at [1381, 261] on li "7 of 7" at bounding box center [784, 404] width 1568 height 691
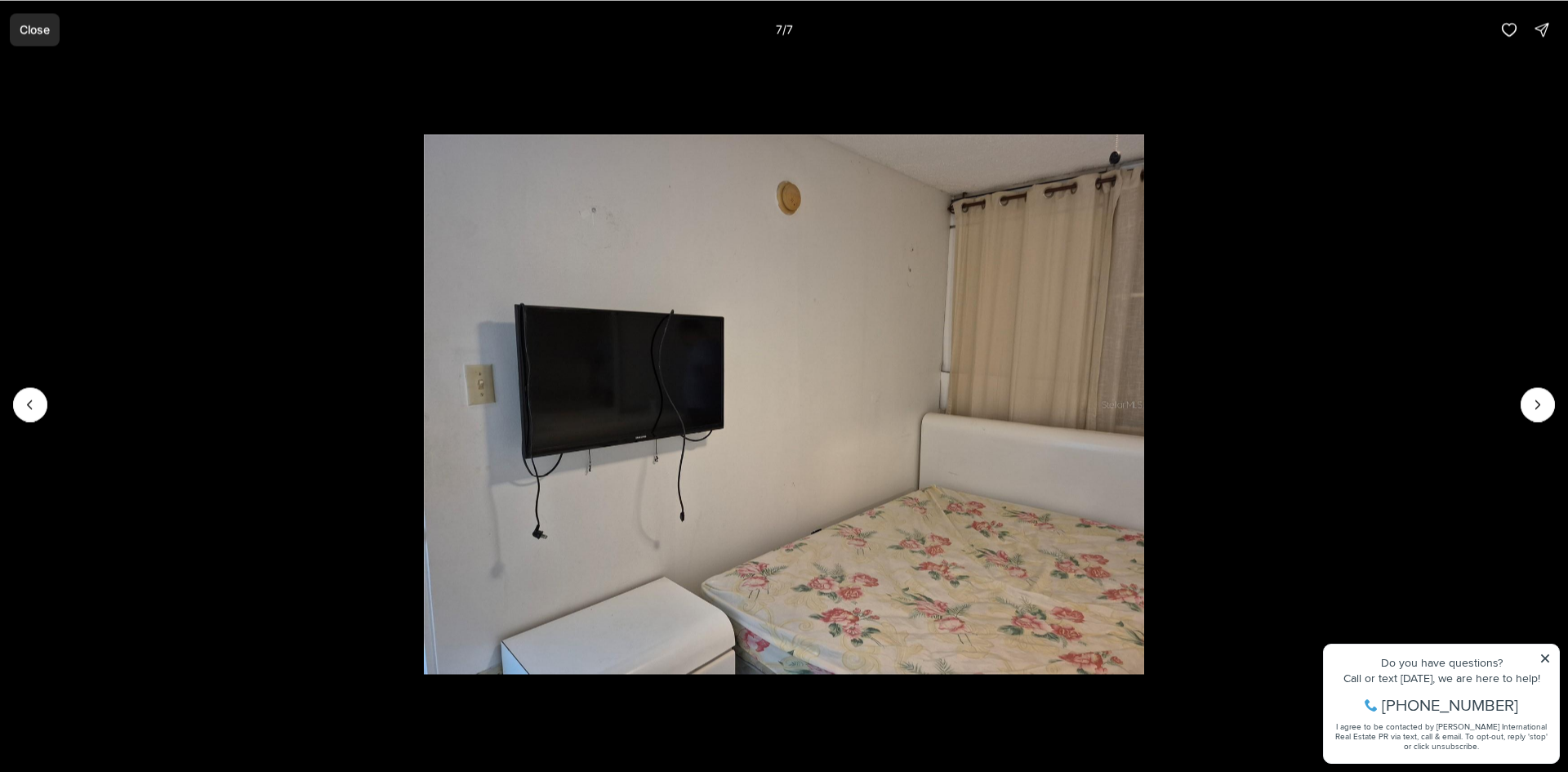
click at [28, 17] on button "Close" at bounding box center [35, 29] width 50 height 33
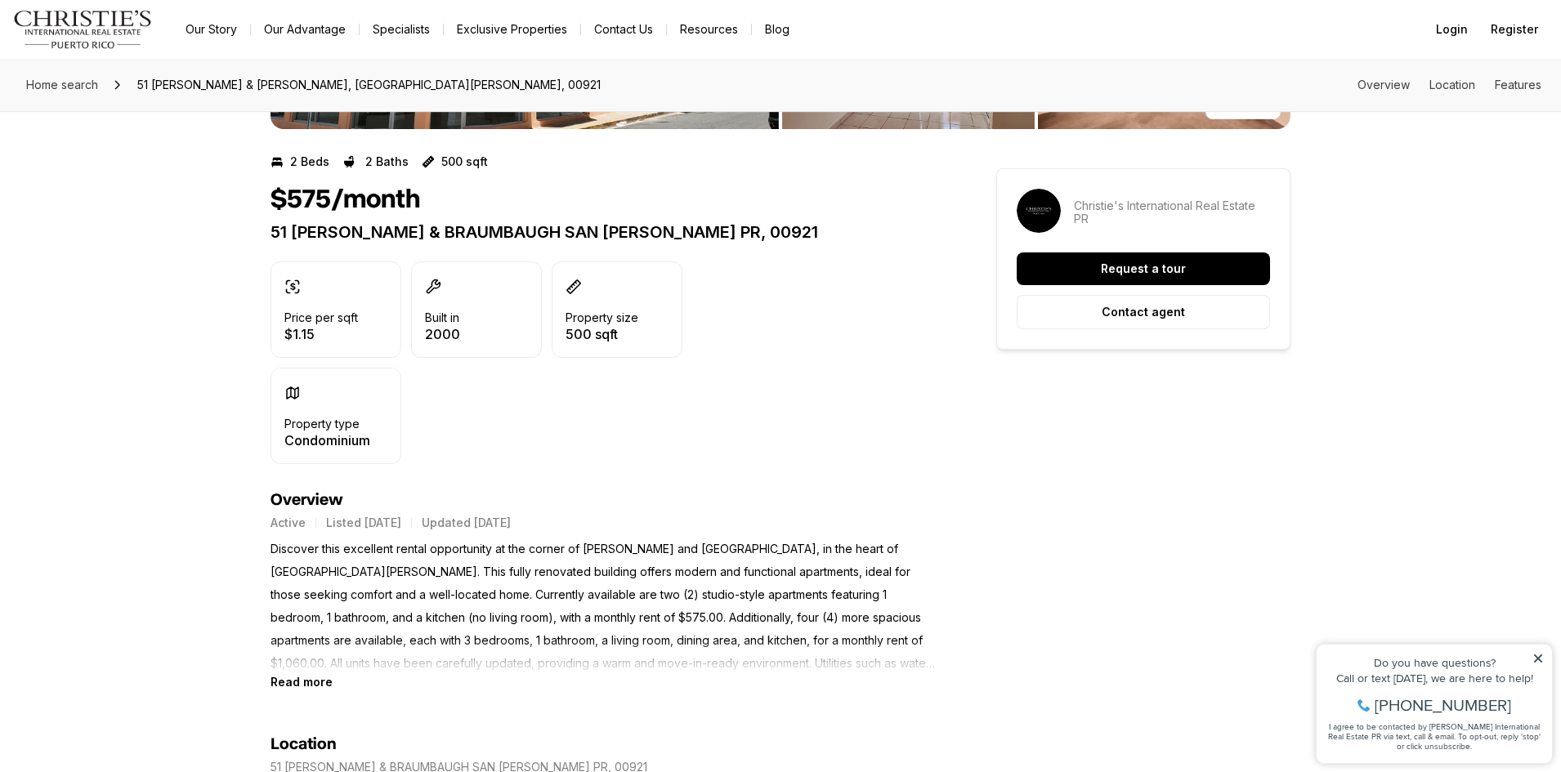
scroll to position [327, 0]
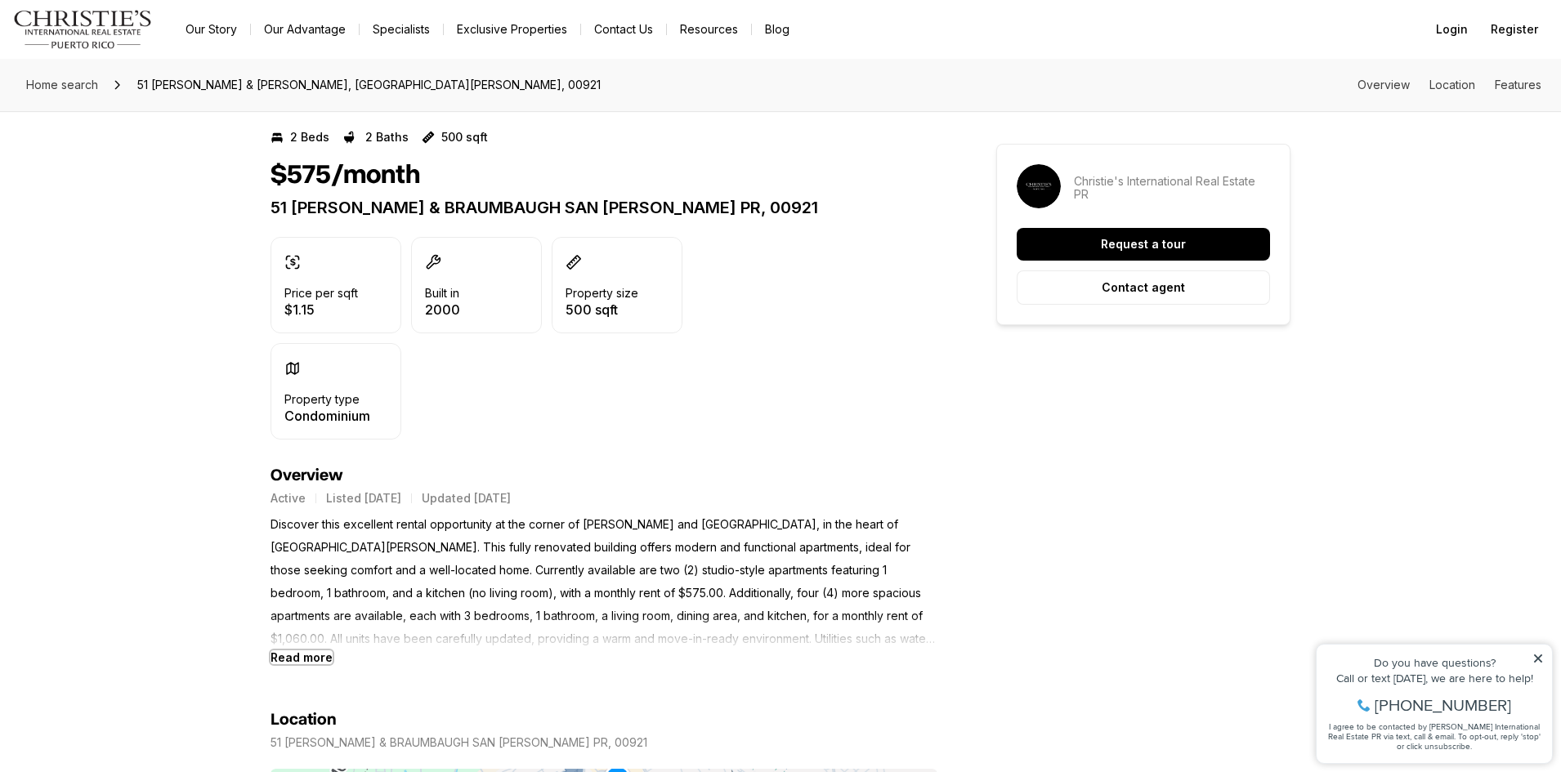
click at [322, 653] on b "Read more" at bounding box center [302, 658] width 62 height 14
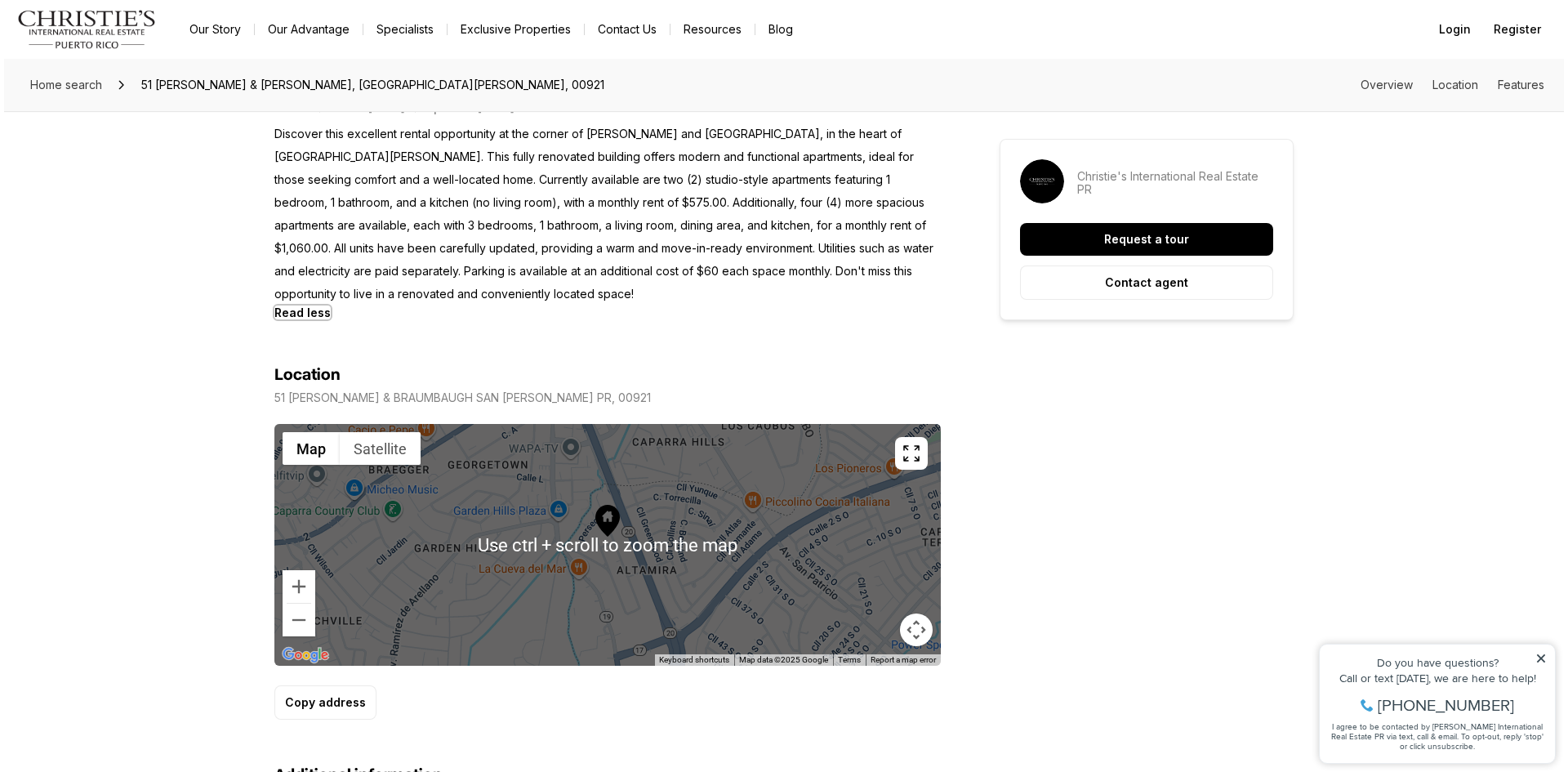
scroll to position [736, 0]
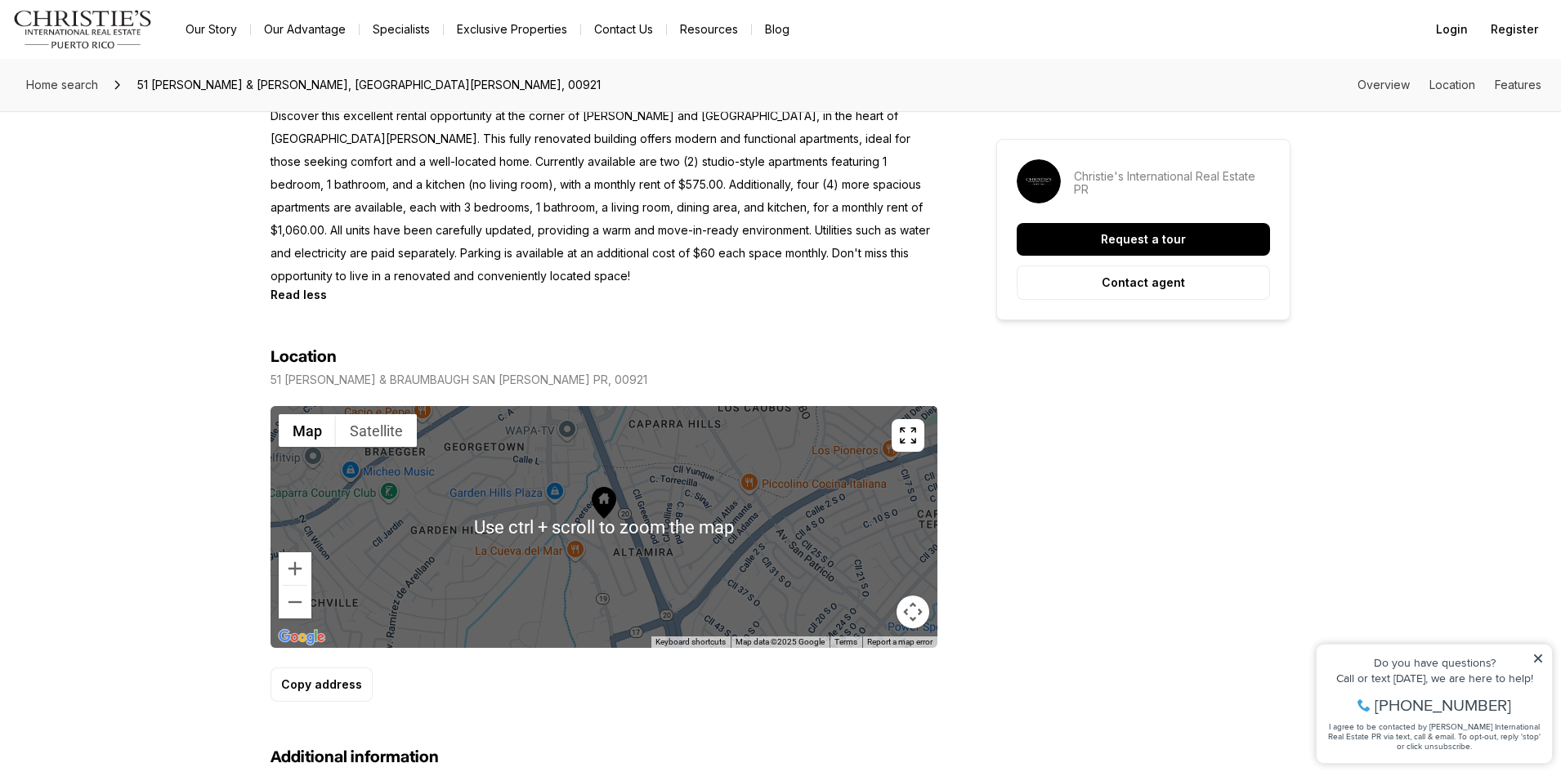
click at [608, 539] on div at bounding box center [604, 527] width 667 height 242
click at [910, 428] on icon "button" at bounding box center [908, 436] width 20 height 20
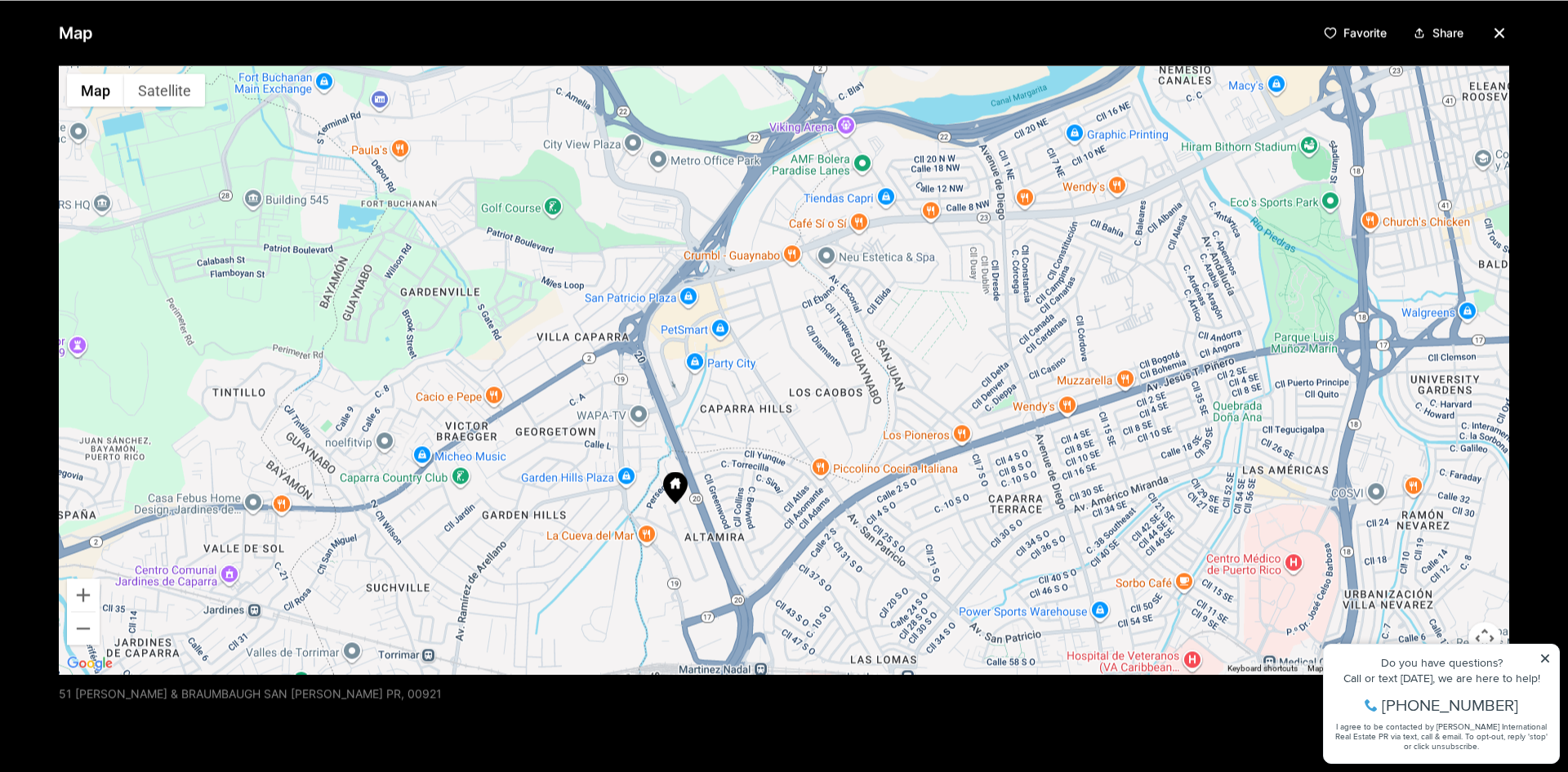
drag, startPoint x: 794, startPoint y: 391, endPoint x: 670, endPoint y: 547, distance: 199.3
click at [672, 547] on div at bounding box center [784, 369] width 1451 height 609
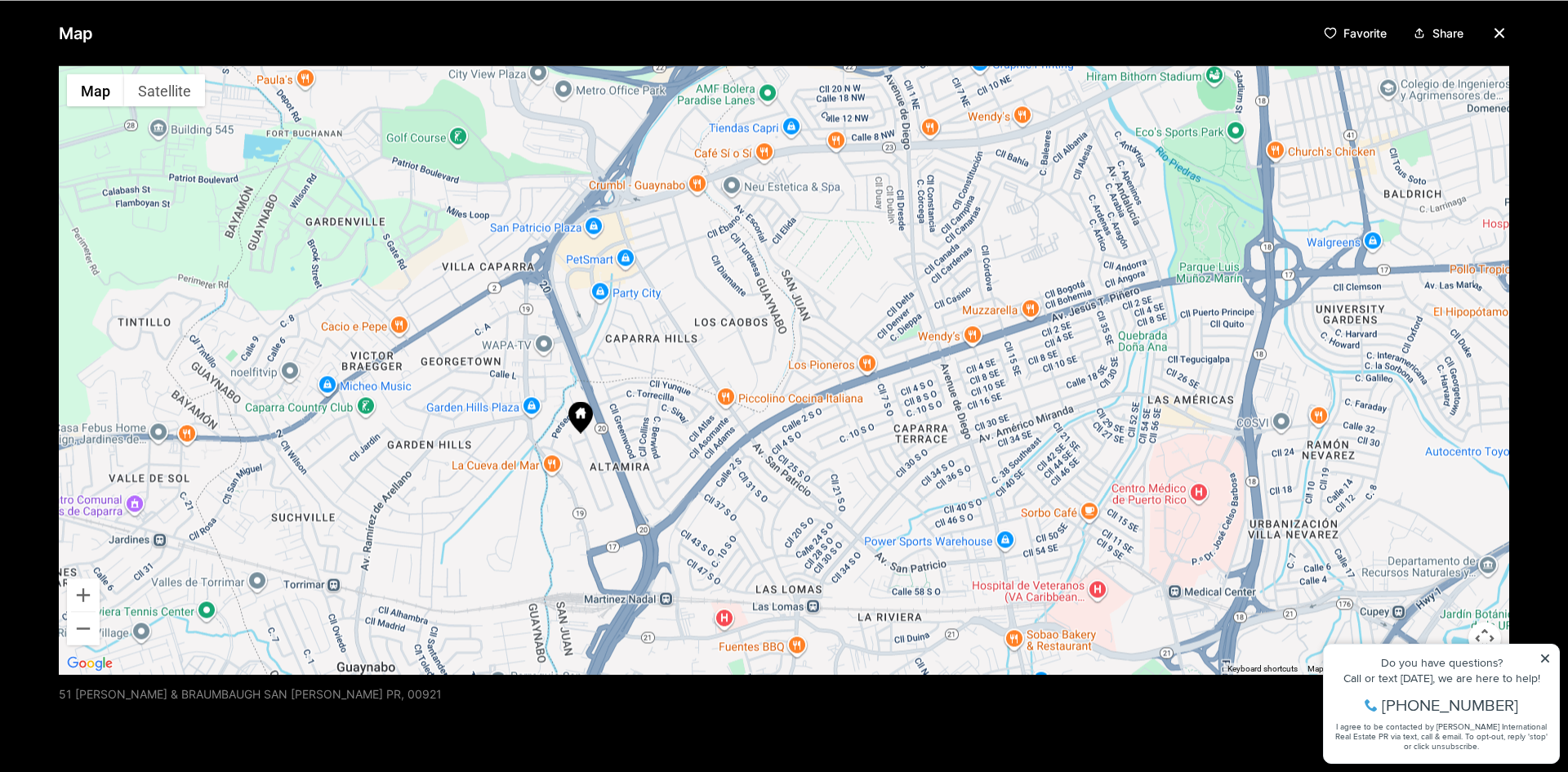
drag, startPoint x: 727, startPoint y: 524, endPoint x: 640, endPoint y: 441, distance: 120.2
click at [640, 441] on div at bounding box center [784, 369] width 1451 height 609
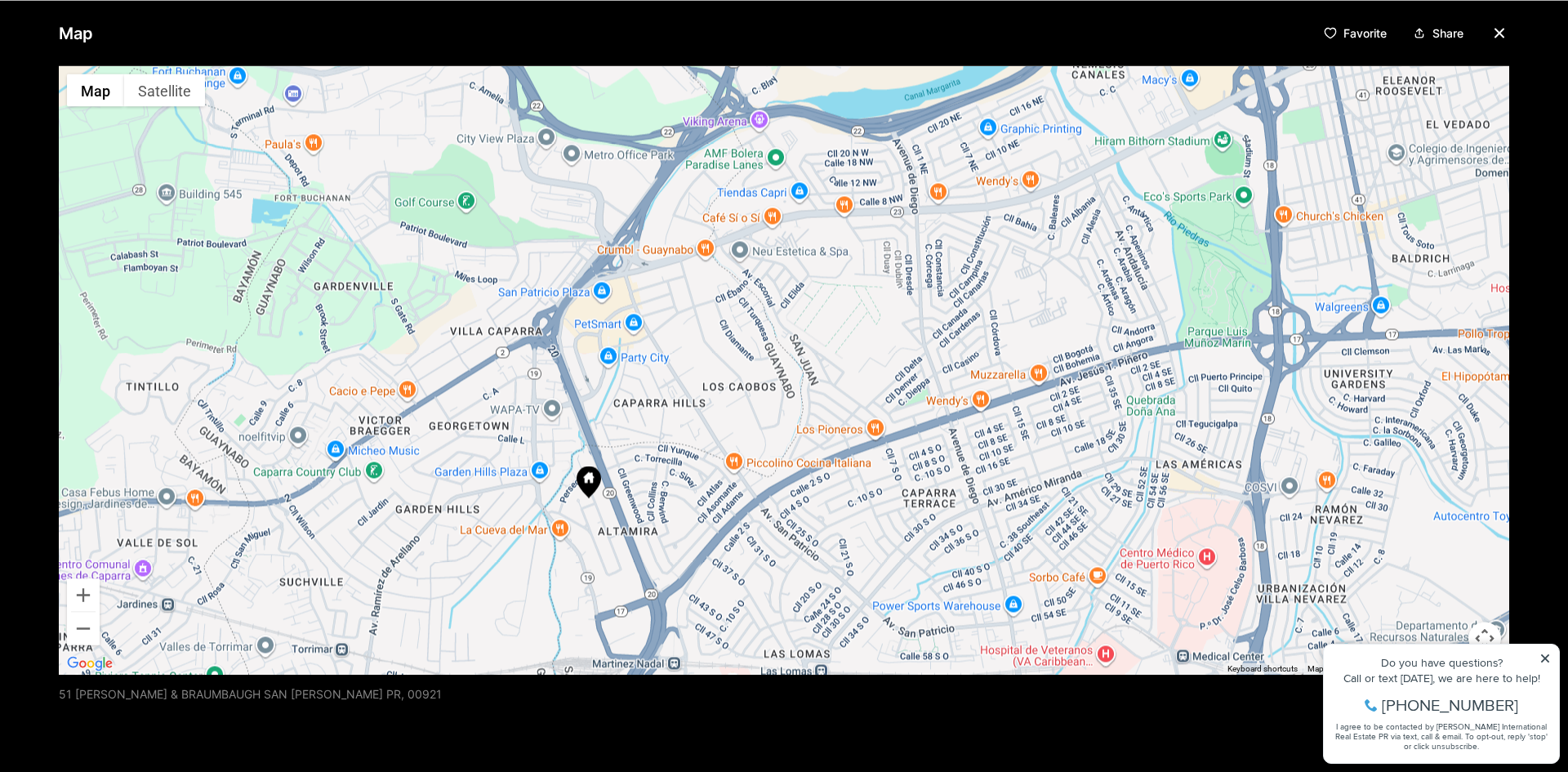
drag, startPoint x: 601, startPoint y: 438, endPoint x: 608, endPoint y: 509, distance: 71.3
click at [608, 509] on div at bounding box center [784, 369] width 1451 height 609
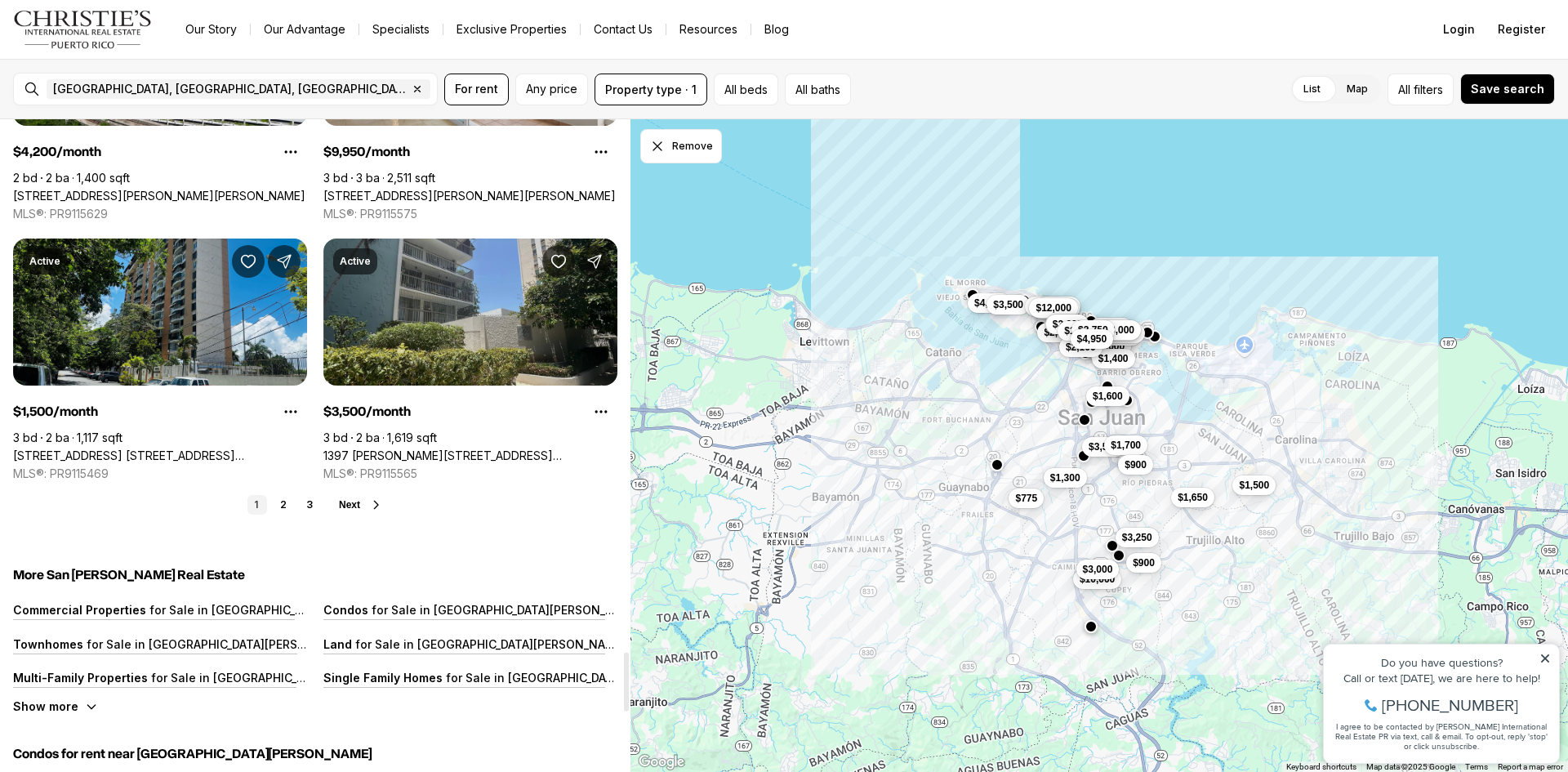
scroll to position [5967, 0]
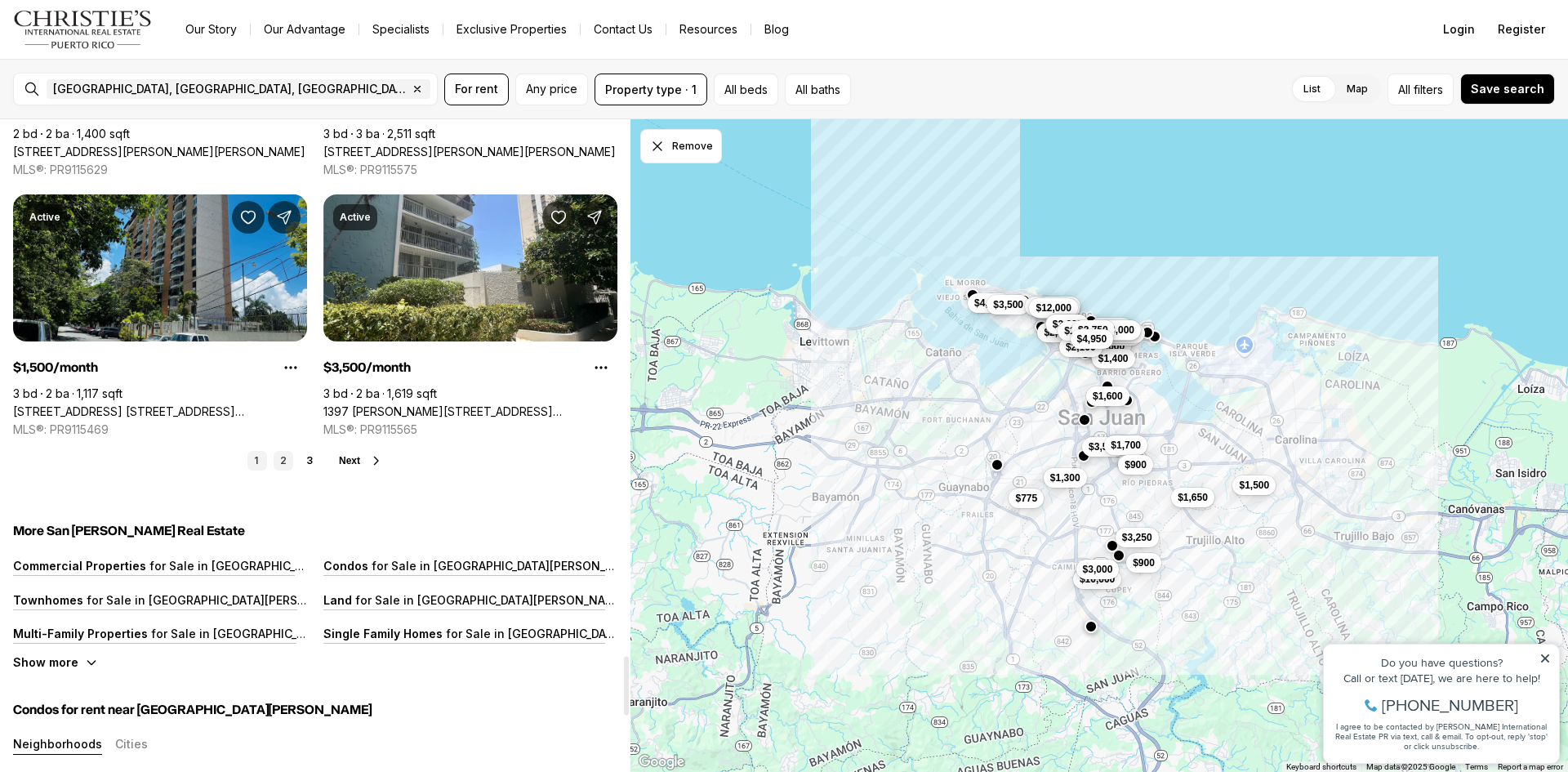
click at [290, 457] on link "2" at bounding box center [284, 461] width 20 height 20
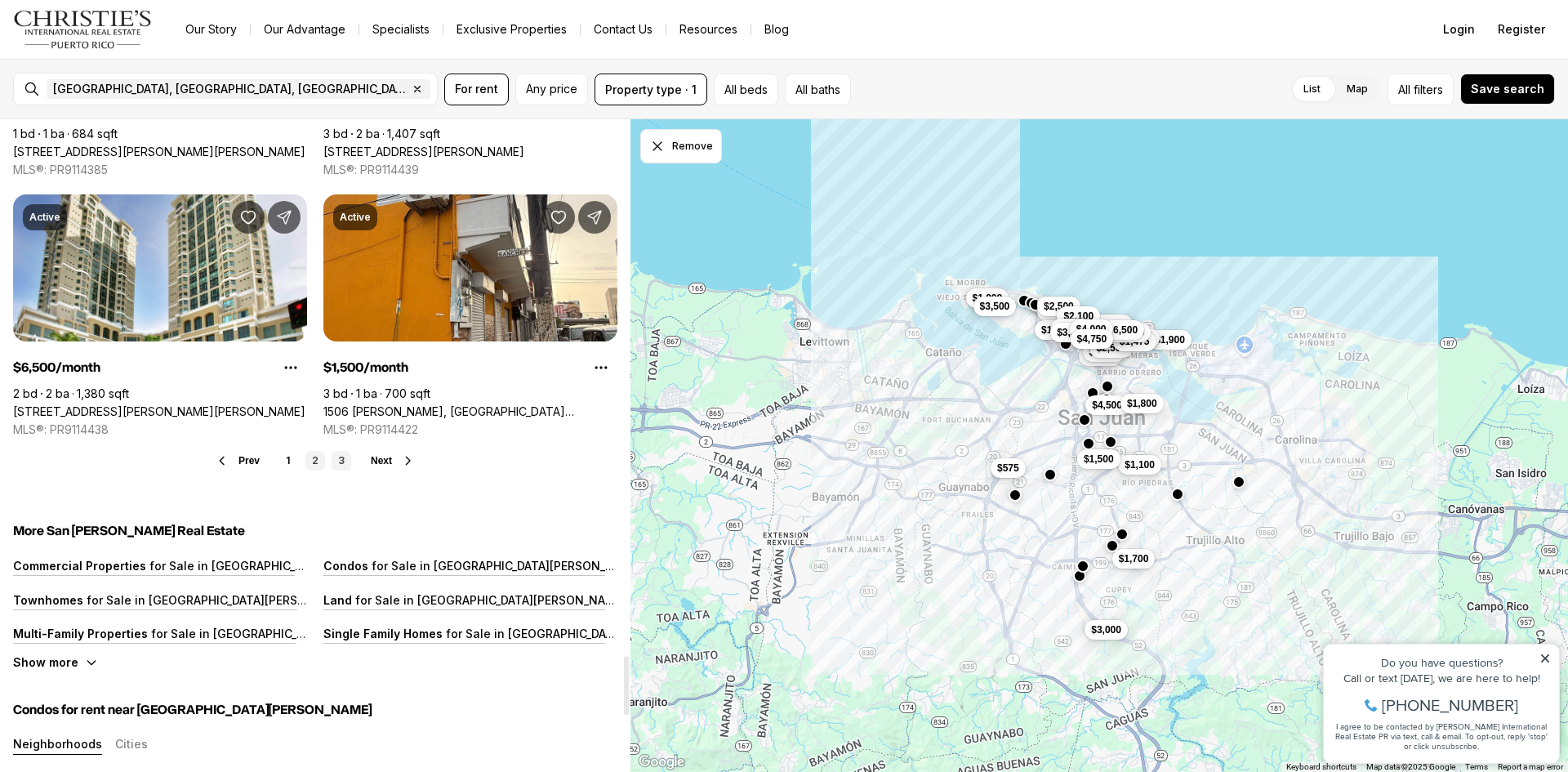
click at [335, 458] on link "3" at bounding box center [342, 461] width 20 height 20
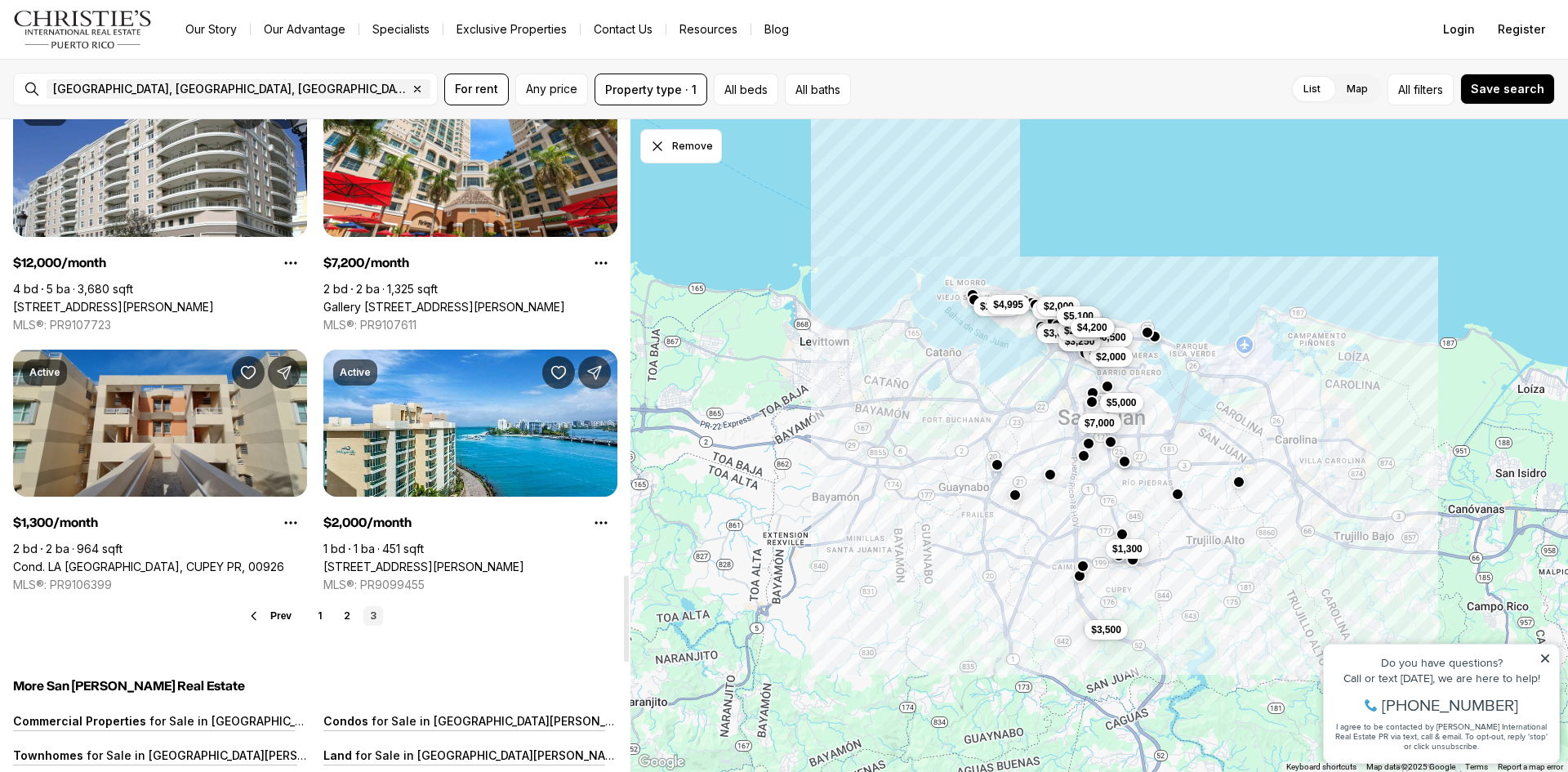
scroll to position [3515, 0]
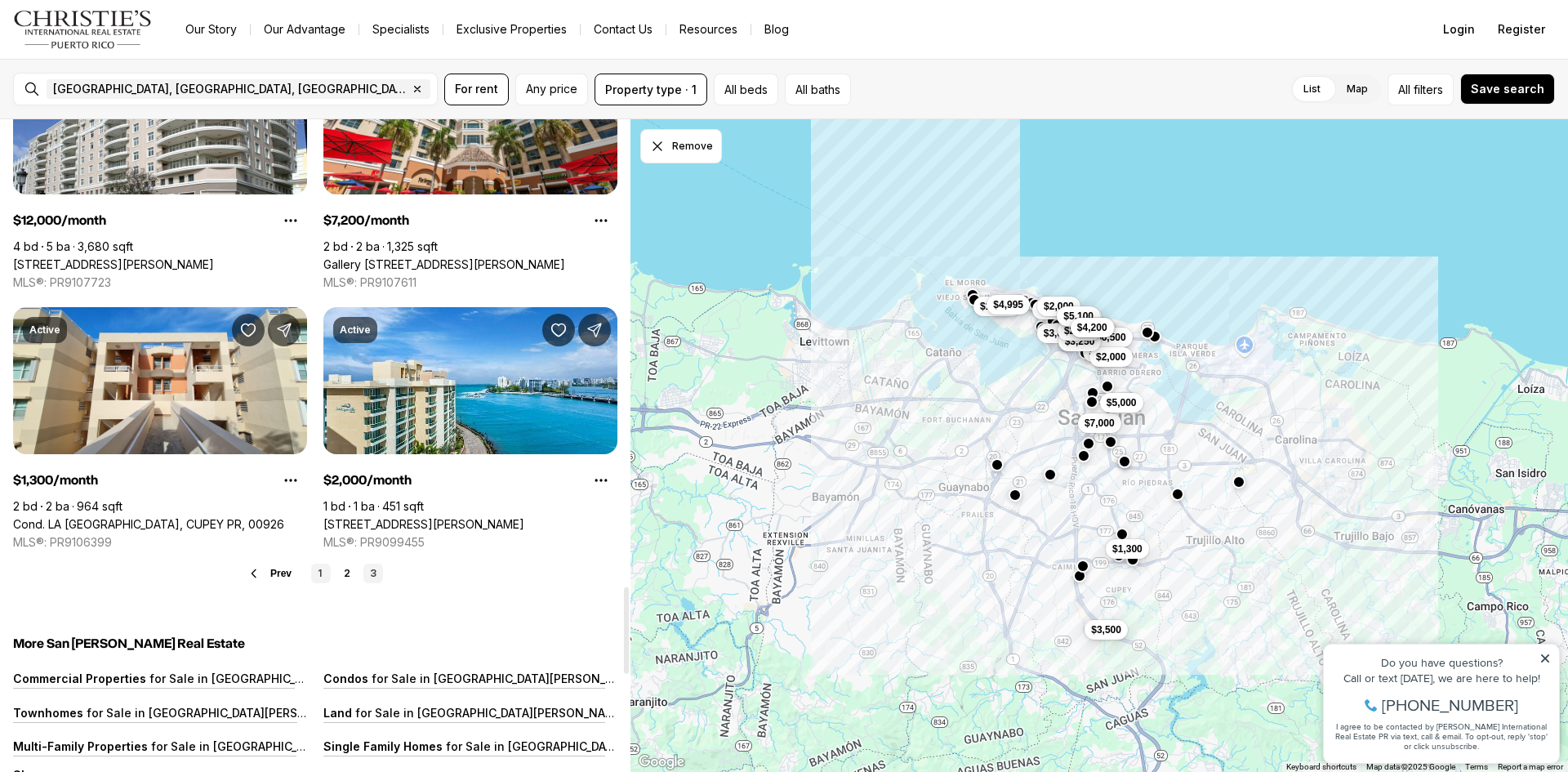
click at [325, 572] on link "1" at bounding box center [321, 574] width 20 height 20
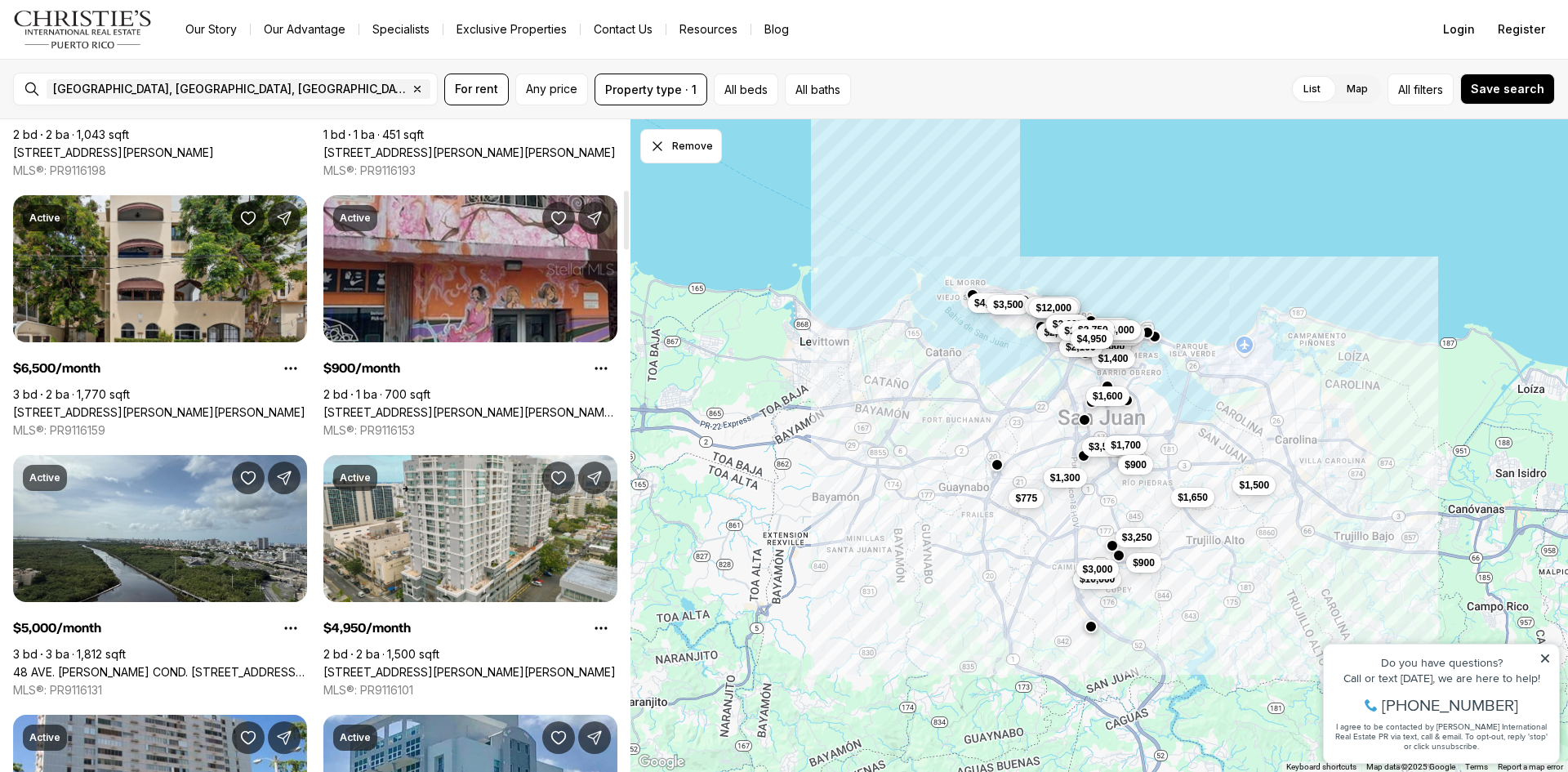
scroll to position [736, 0]
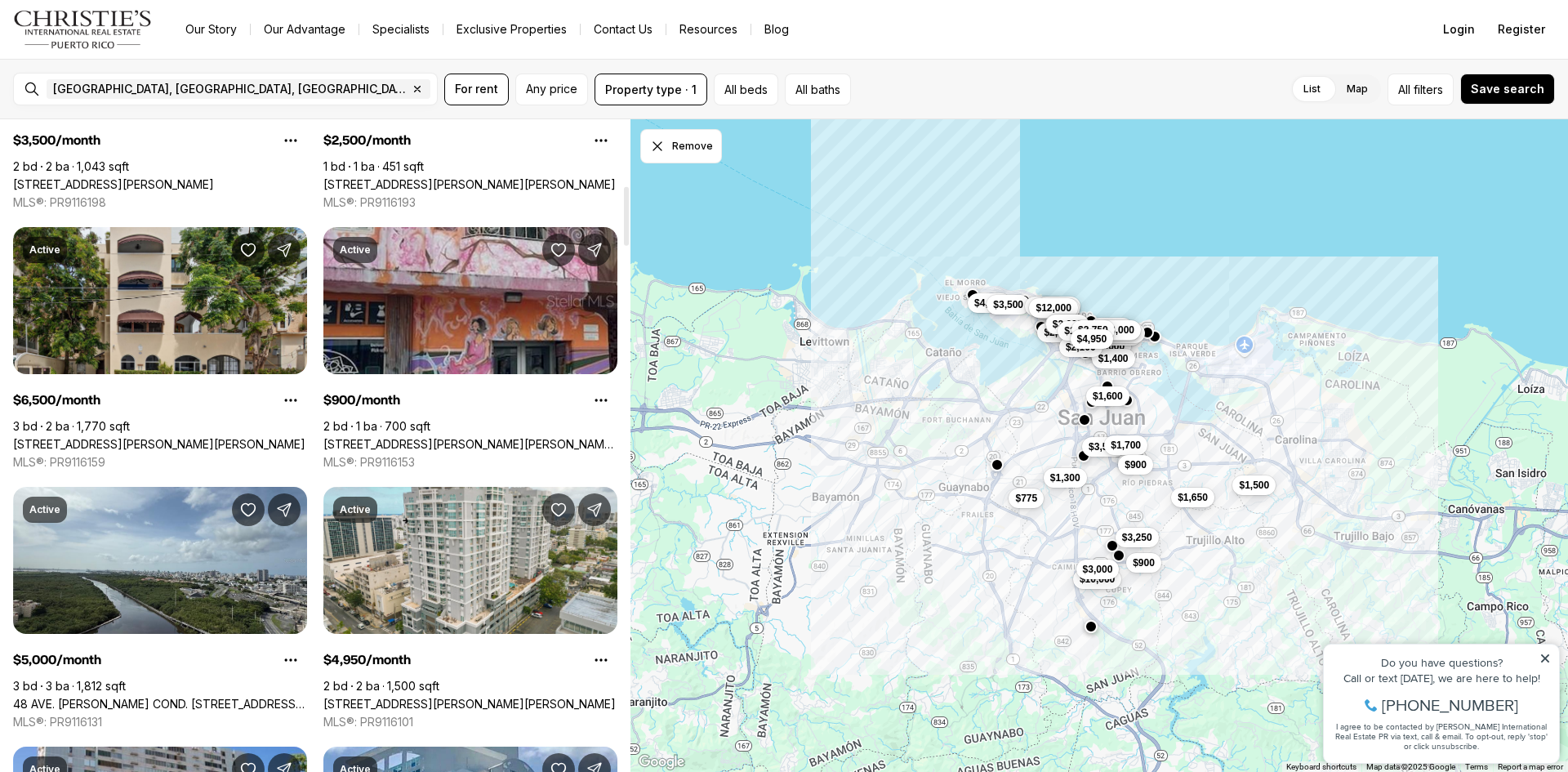
click at [398, 437] on link "[STREET_ADDRESS][PERSON_NAME][PERSON_NAME][PERSON_NAME][PERSON_NAME]" at bounding box center [471, 444] width 294 height 15
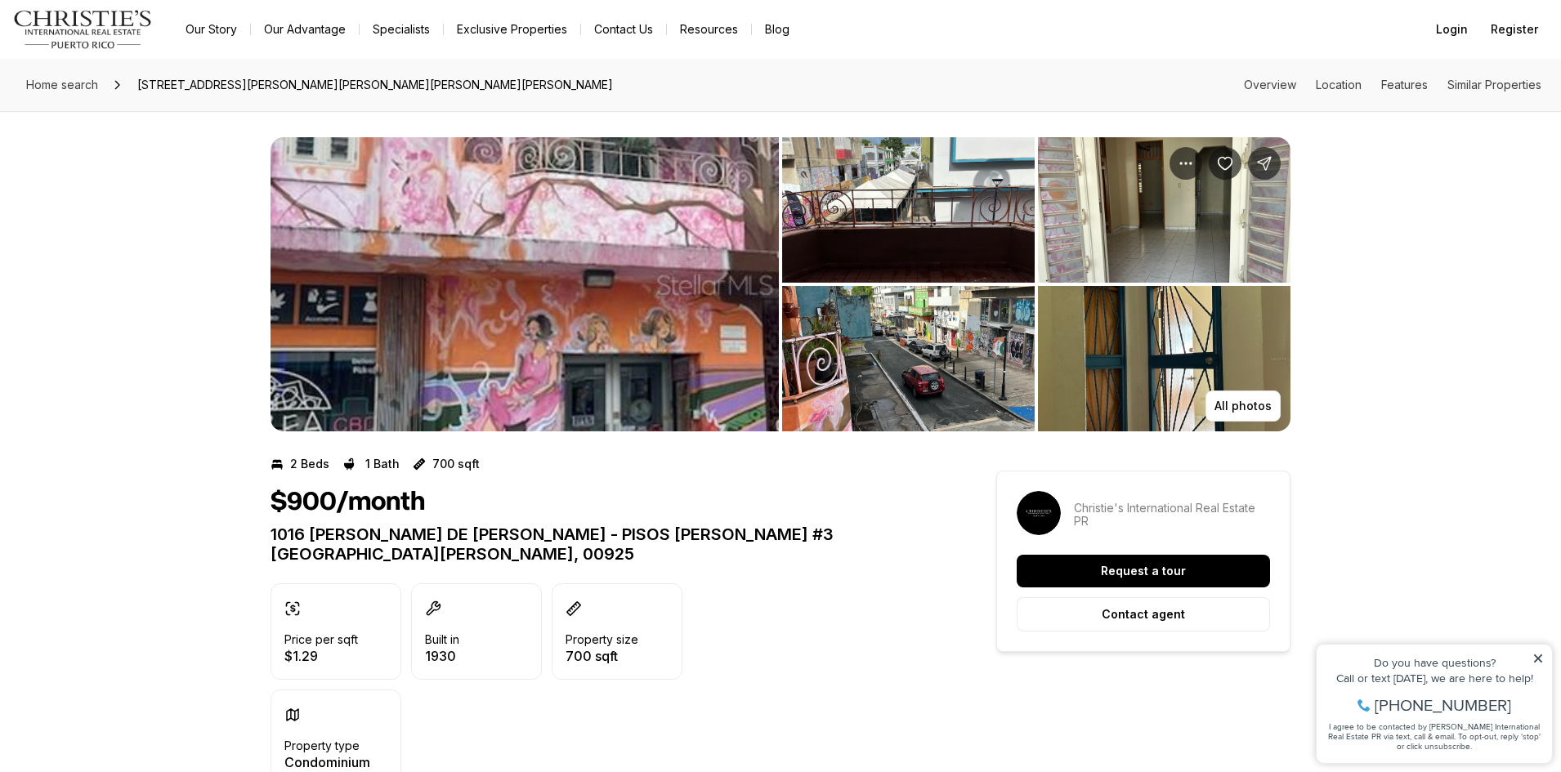
click at [620, 280] on img "View image gallery" at bounding box center [525, 284] width 508 height 294
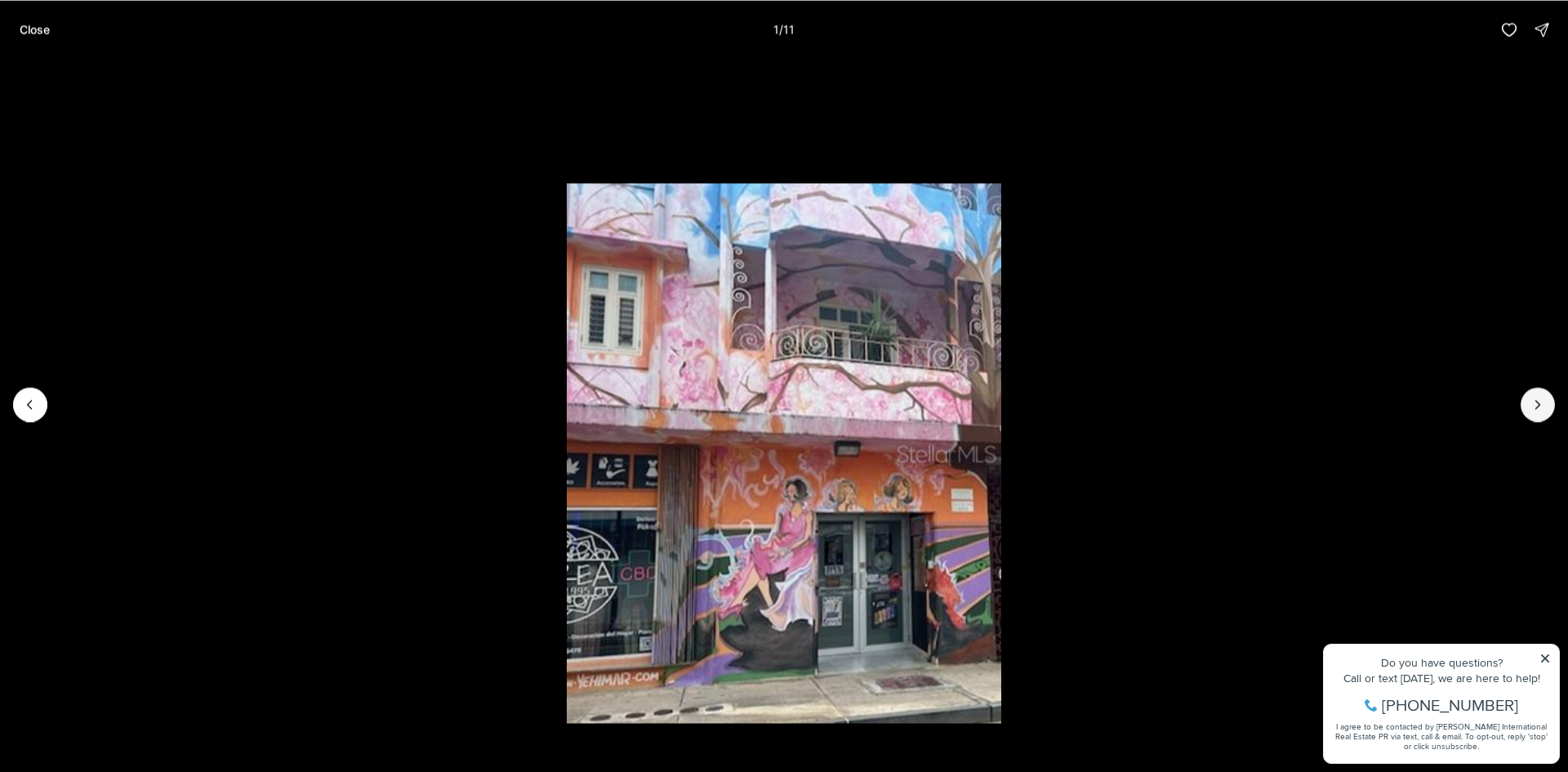
drag, startPoint x: 1548, startPoint y: 402, endPoint x: 1559, endPoint y: 408, distance: 12.5
click at [1555, 408] on div at bounding box center [784, 404] width 1568 height 691
click at [1543, 410] on icon "Next slide" at bounding box center [1538, 404] width 16 height 16
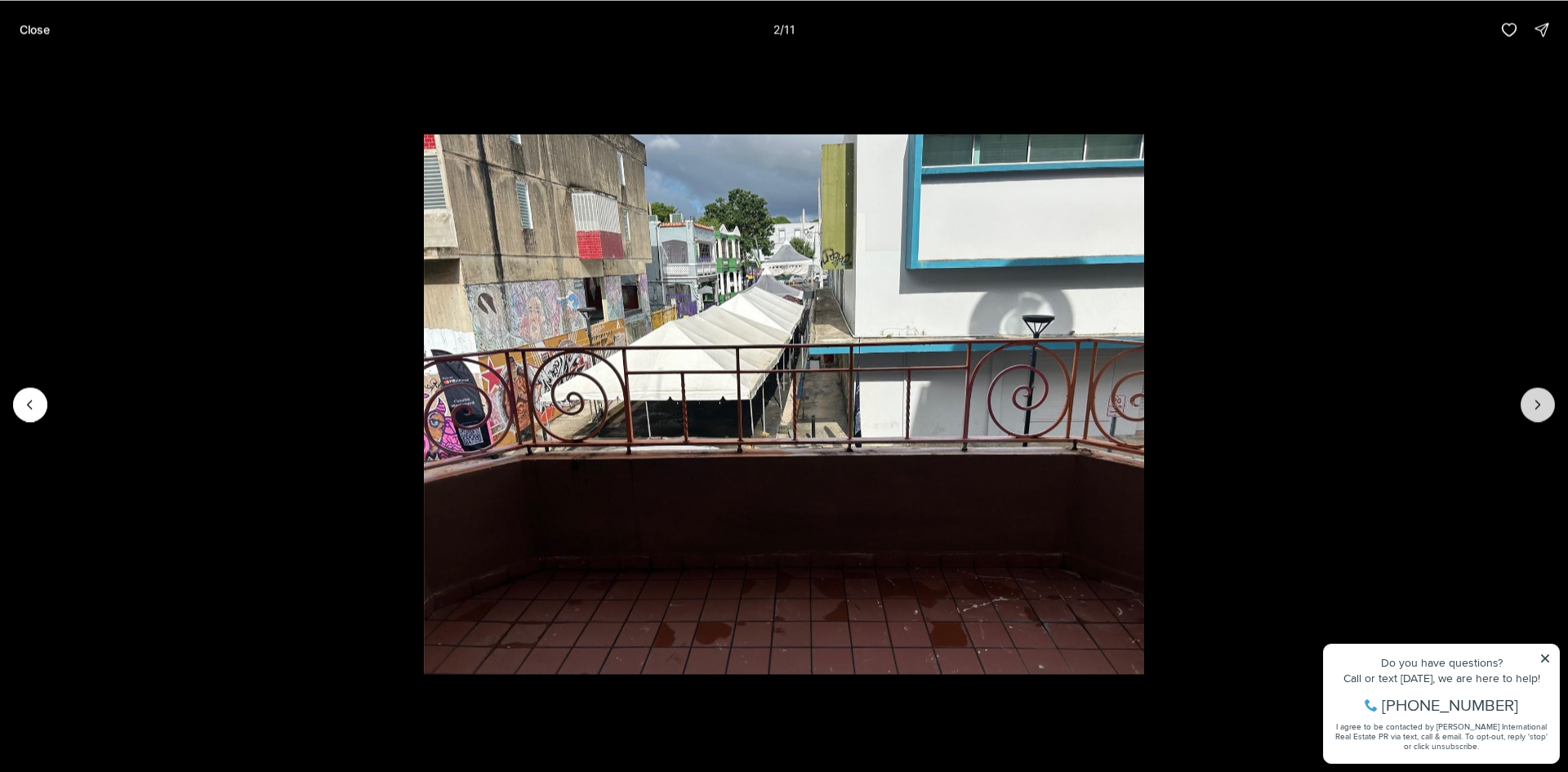
click at [1528, 408] on button "Next slide" at bounding box center [1538, 404] width 34 height 34
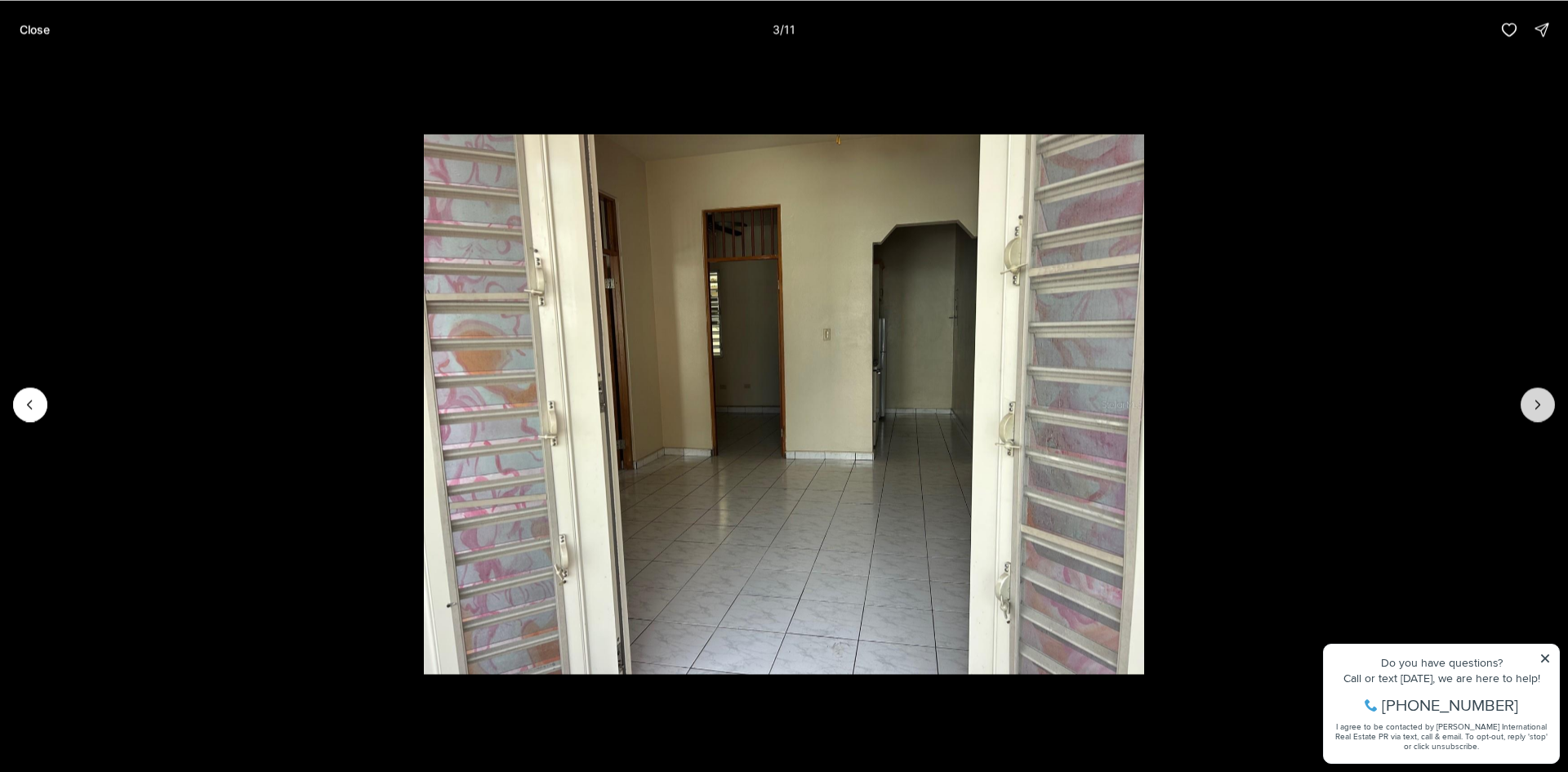
click at [1528, 407] on button "Next slide" at bounding box center [1538, 404] width 34 height 34
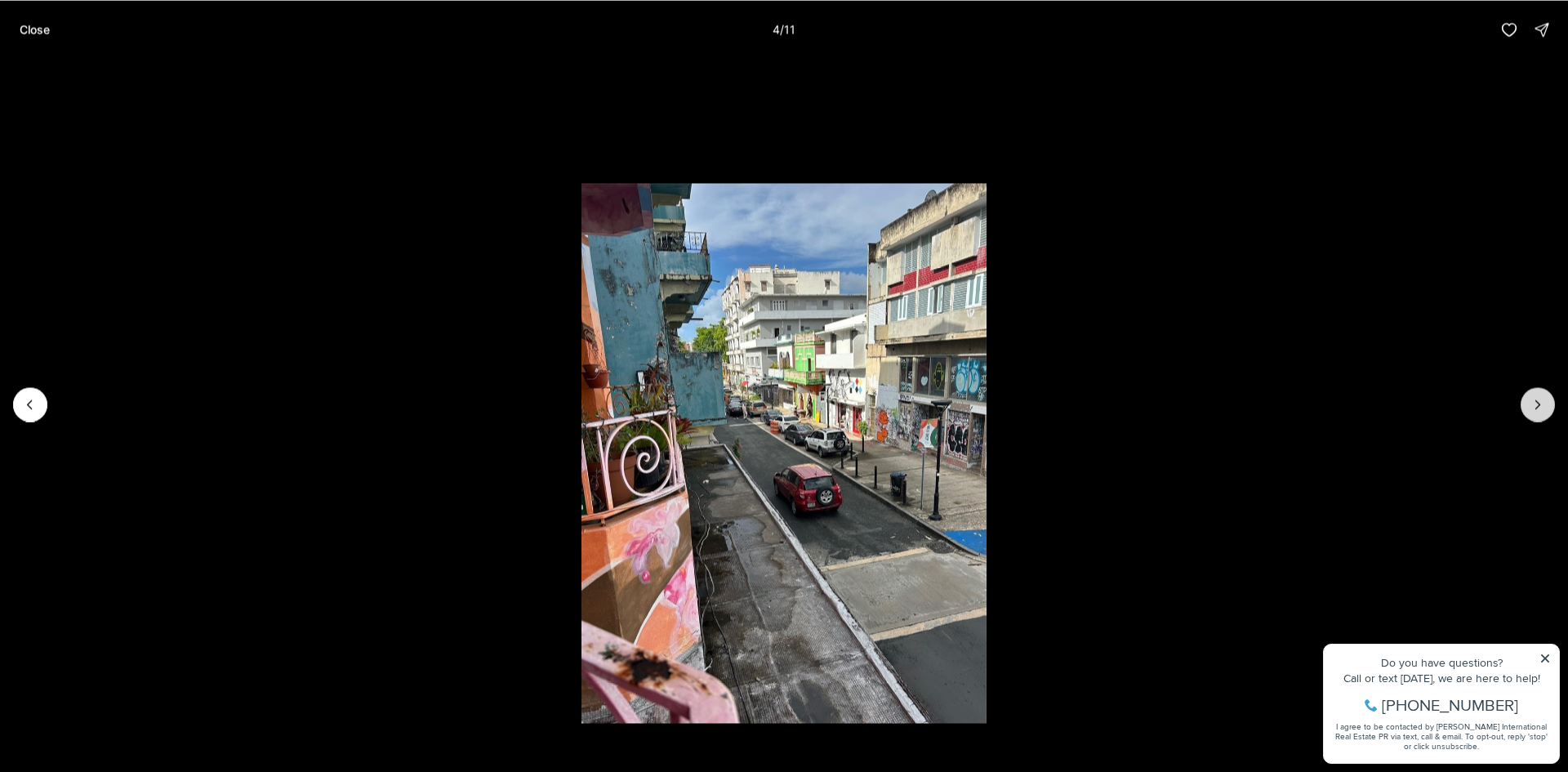
click at [1528, 406] on button "Next slide" at bounding box center [1538, 404] width 34 height 34
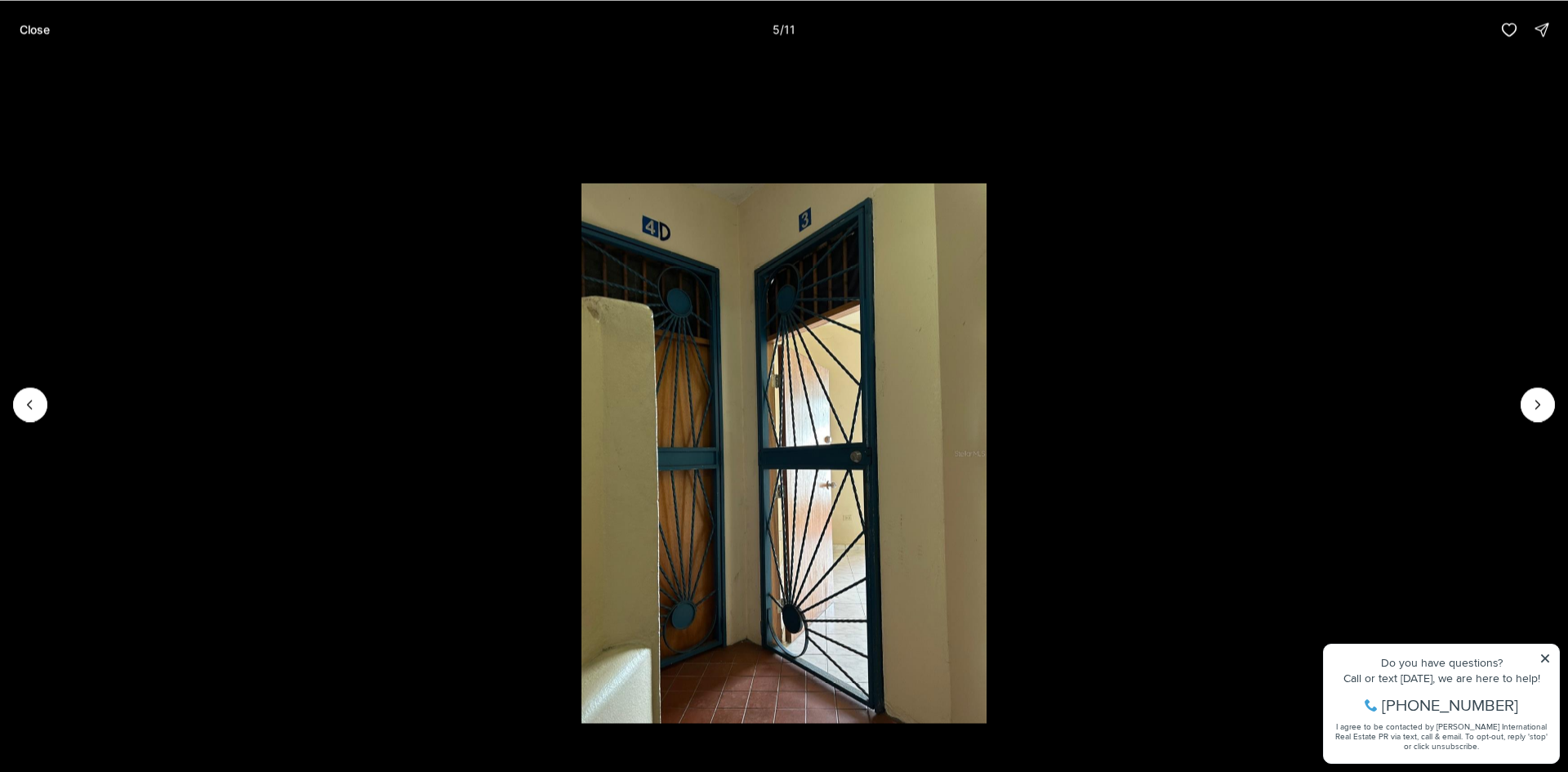
click at [11, 400] on li "5 of 11" at bounding box center [784, 404] width 1568 height 691
click at [23, 406] on icon "Previous slide" at bounding box center [30, 404] width 16 height 16
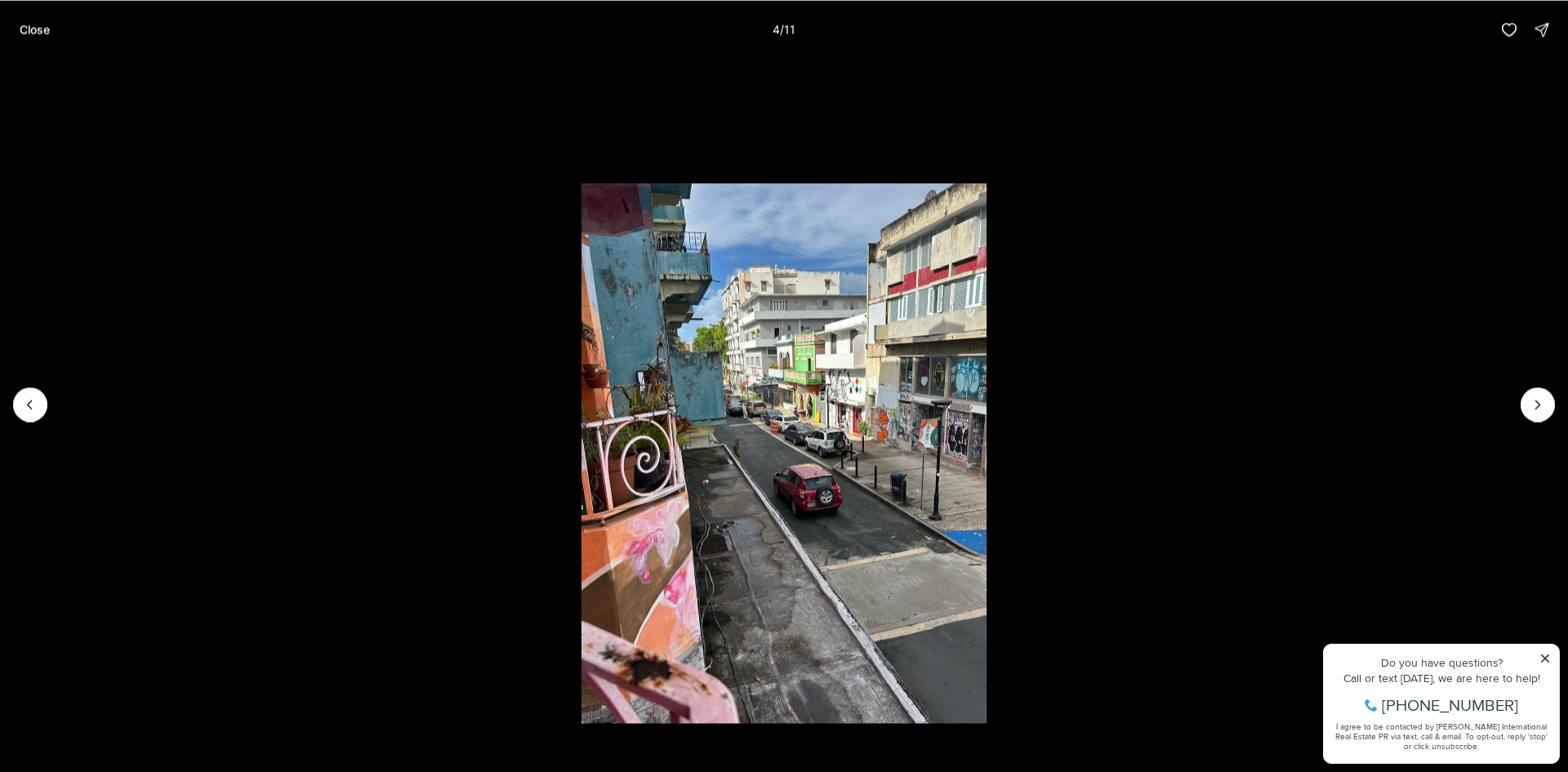
click at [1034, 362] on li "4 of 11" at bounding box center [784, 404] width 1568 height 691
click at [42, 34] on p "Close" at bounding box center [35, 29] width 30 height 13
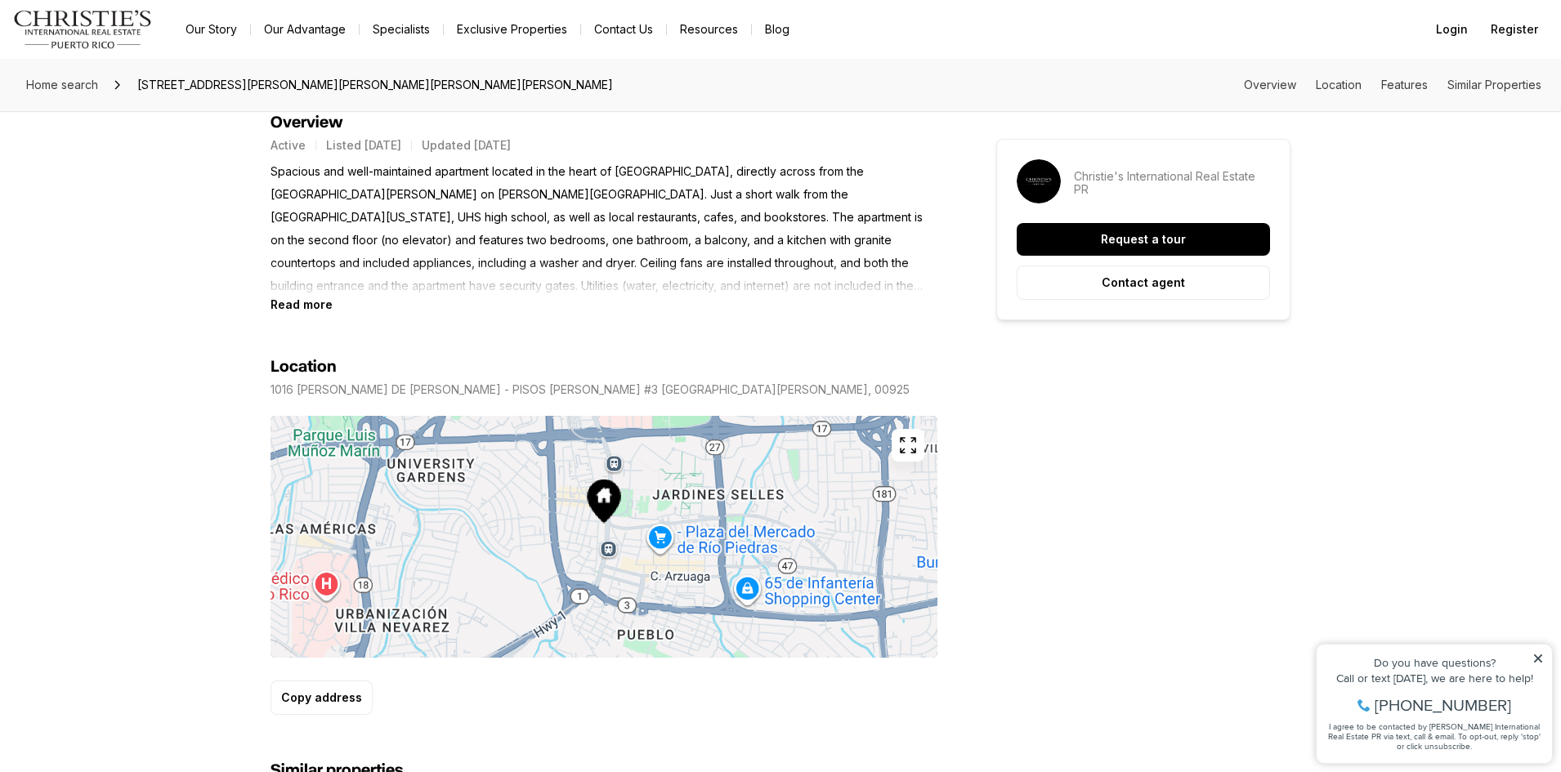
scroll to position [736, 0]
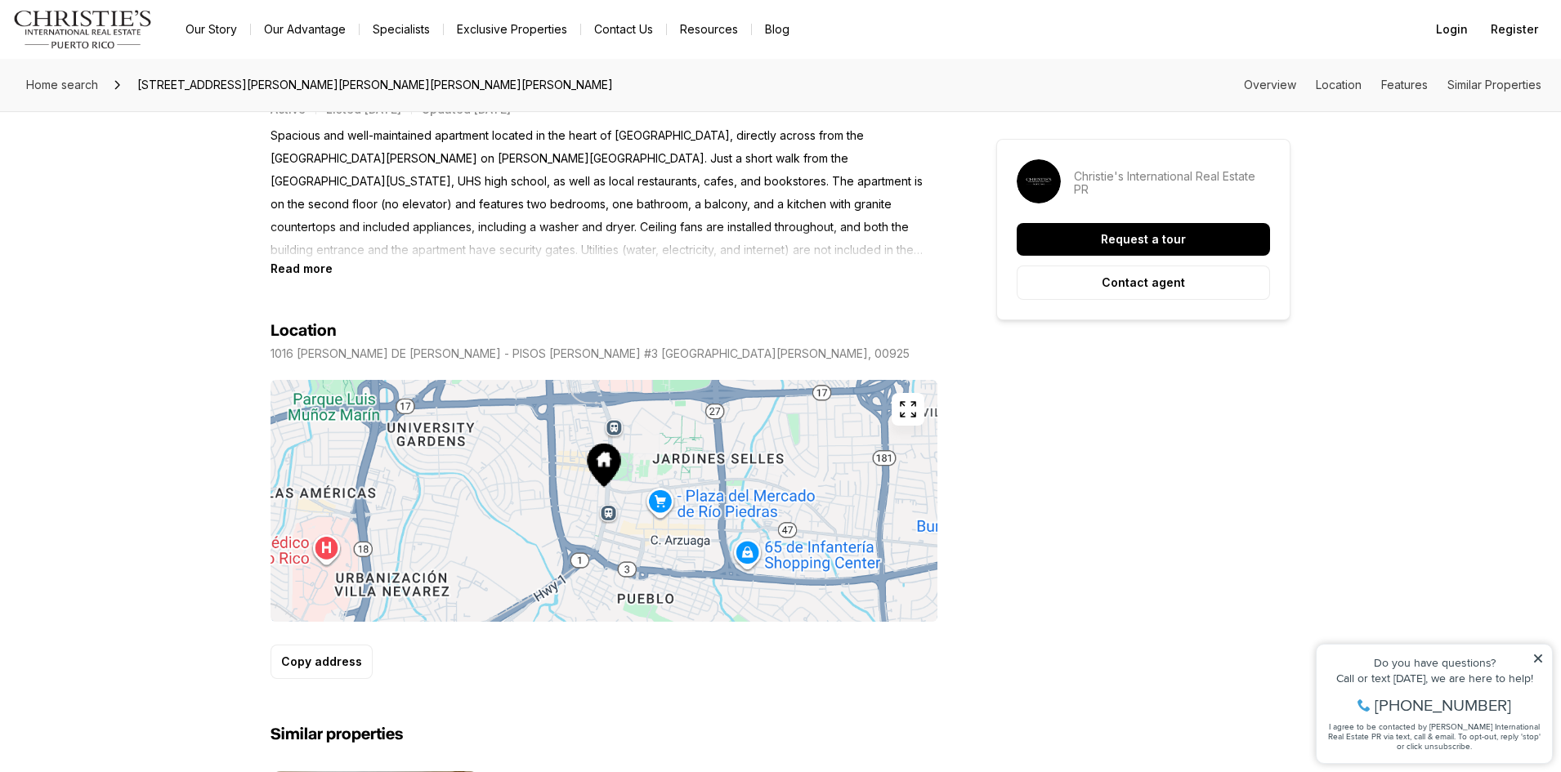
drag, startPoint x: 274, startPoint y: 213, endPoint x: 266, endPoint y: 215, distance: 8.5
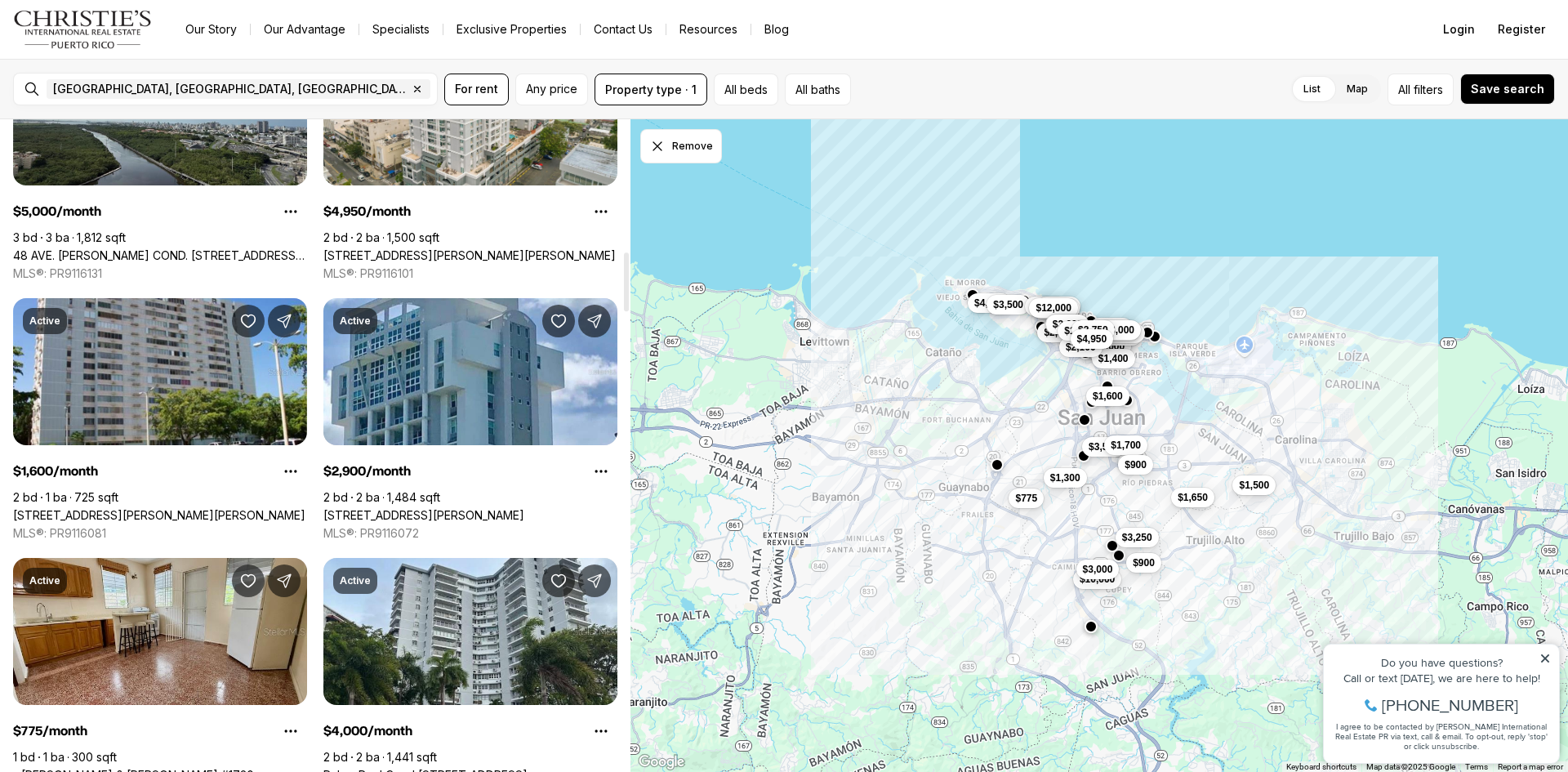
scroll to position [1471, 0]
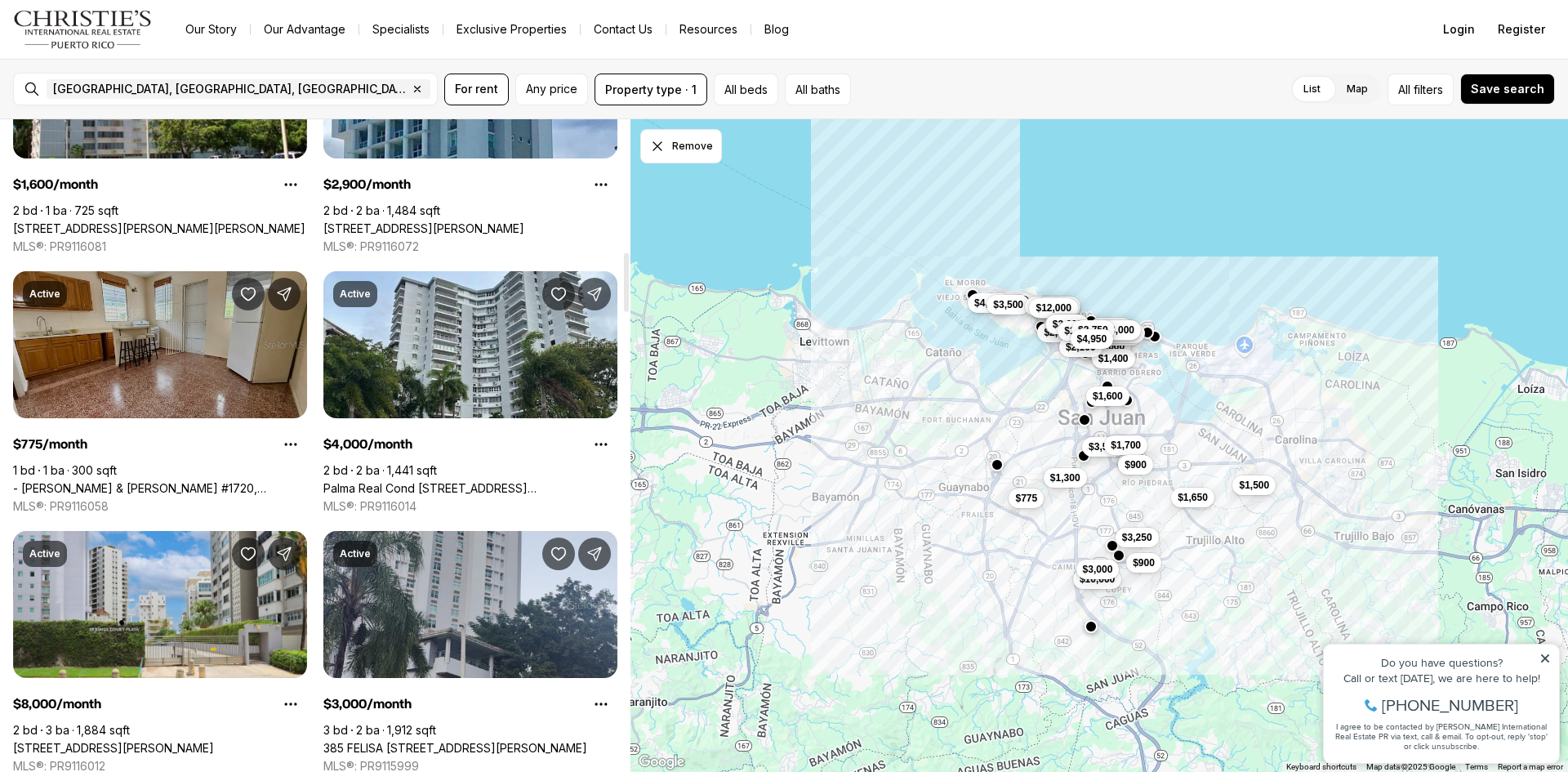
click at [128, 482] on link "- [PERSON_NAME] & [PERSON_NAME] #1720, [GEOGRAPHIC_DATA][PERSON_NAME], 00921" at bounding box center [160, 488] width 294 height 15
